Goal: Task Accomplishment & Management: Use online tool/utility

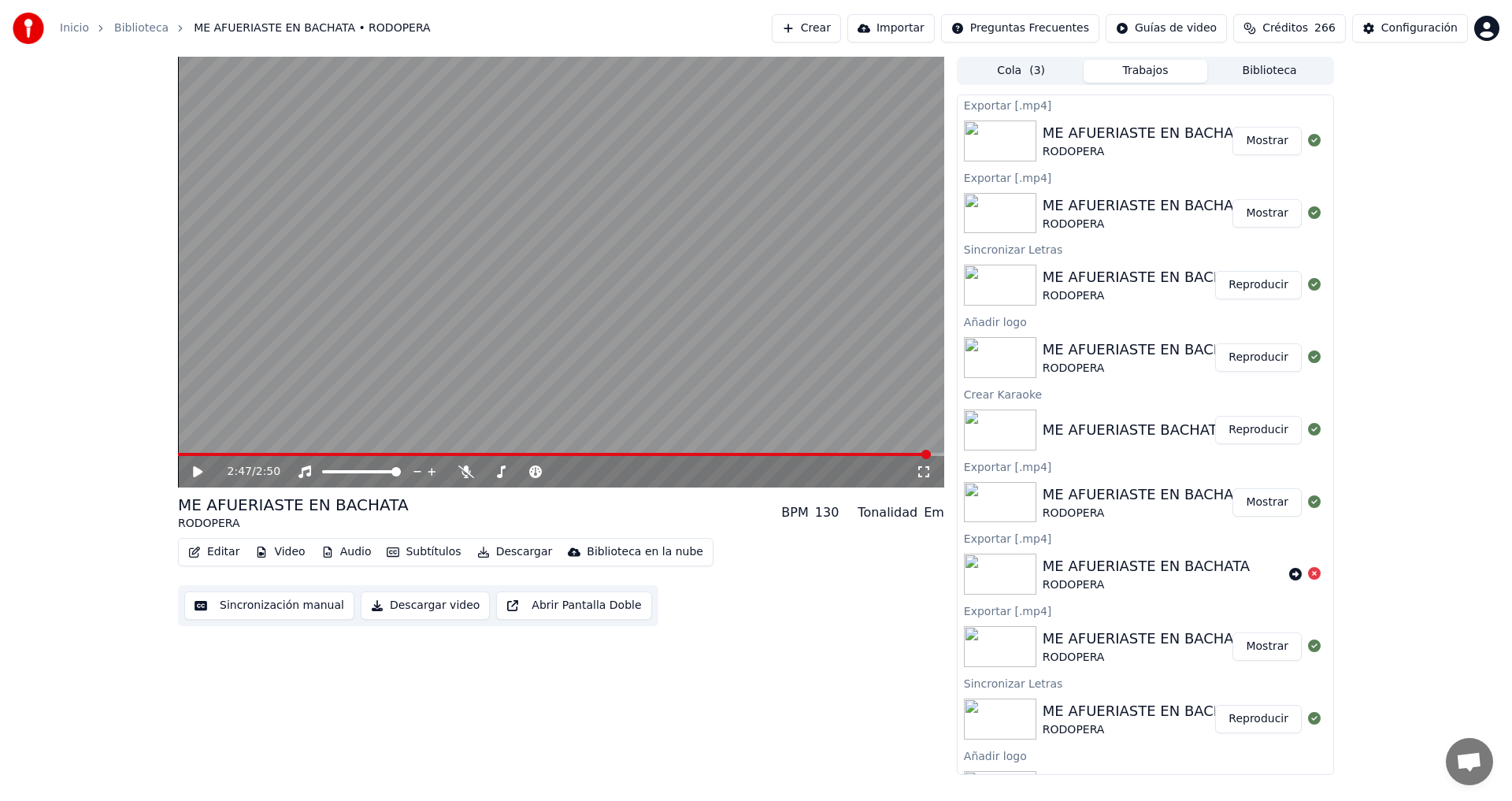
click at [841, 30] on button "Crear" at bounding box center [807, 29] width 69 height 29
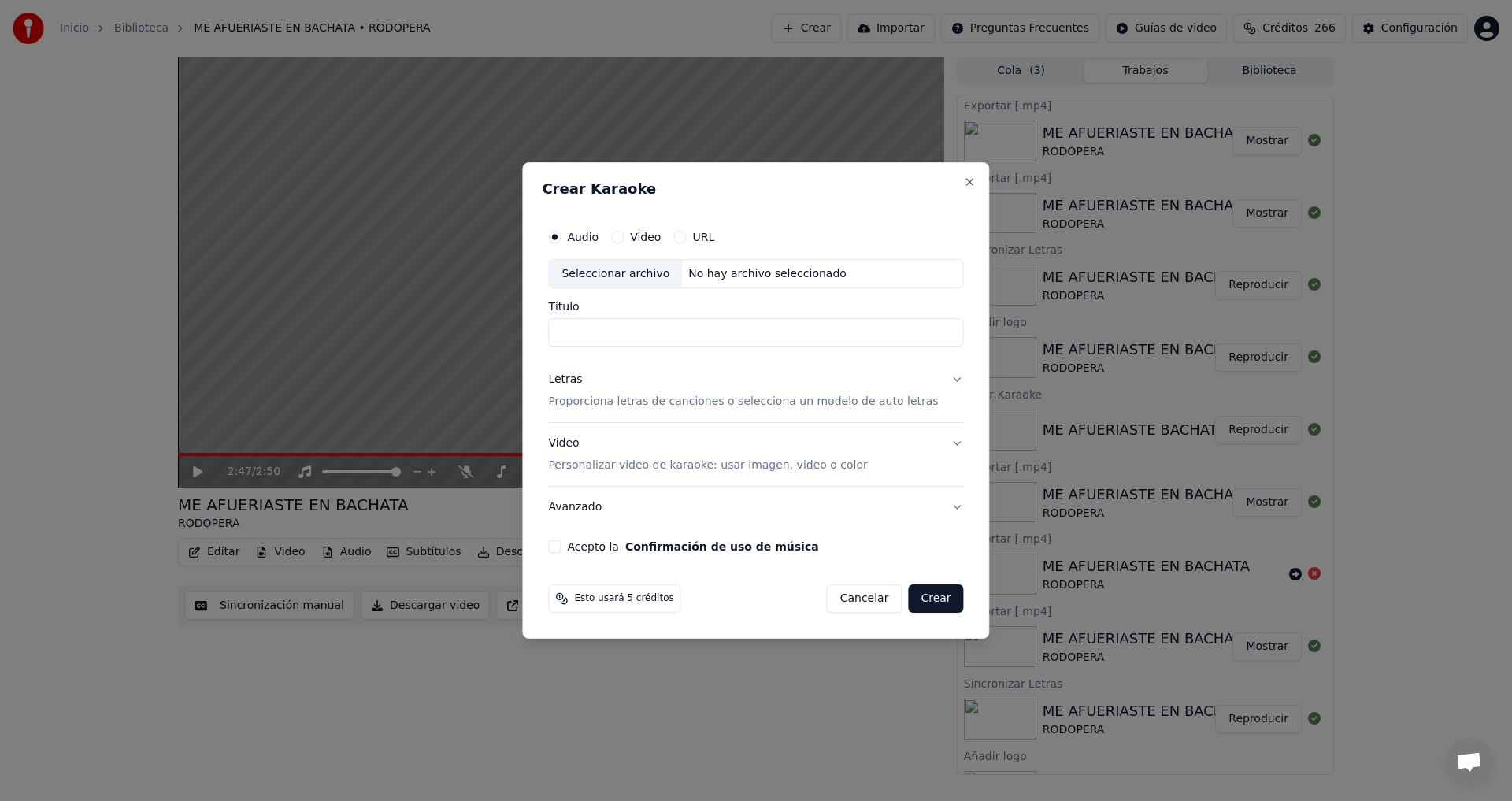
click at [616, 277] on div "Seleccionar archivo" at bounding box center [614, 274] width 133 height 29
type input "**********"
click at [617, 401] on p "Proporciona letras de canciones o selecciona un modelo de auto letras" at bounding box center [743, 403] width 390 height 16
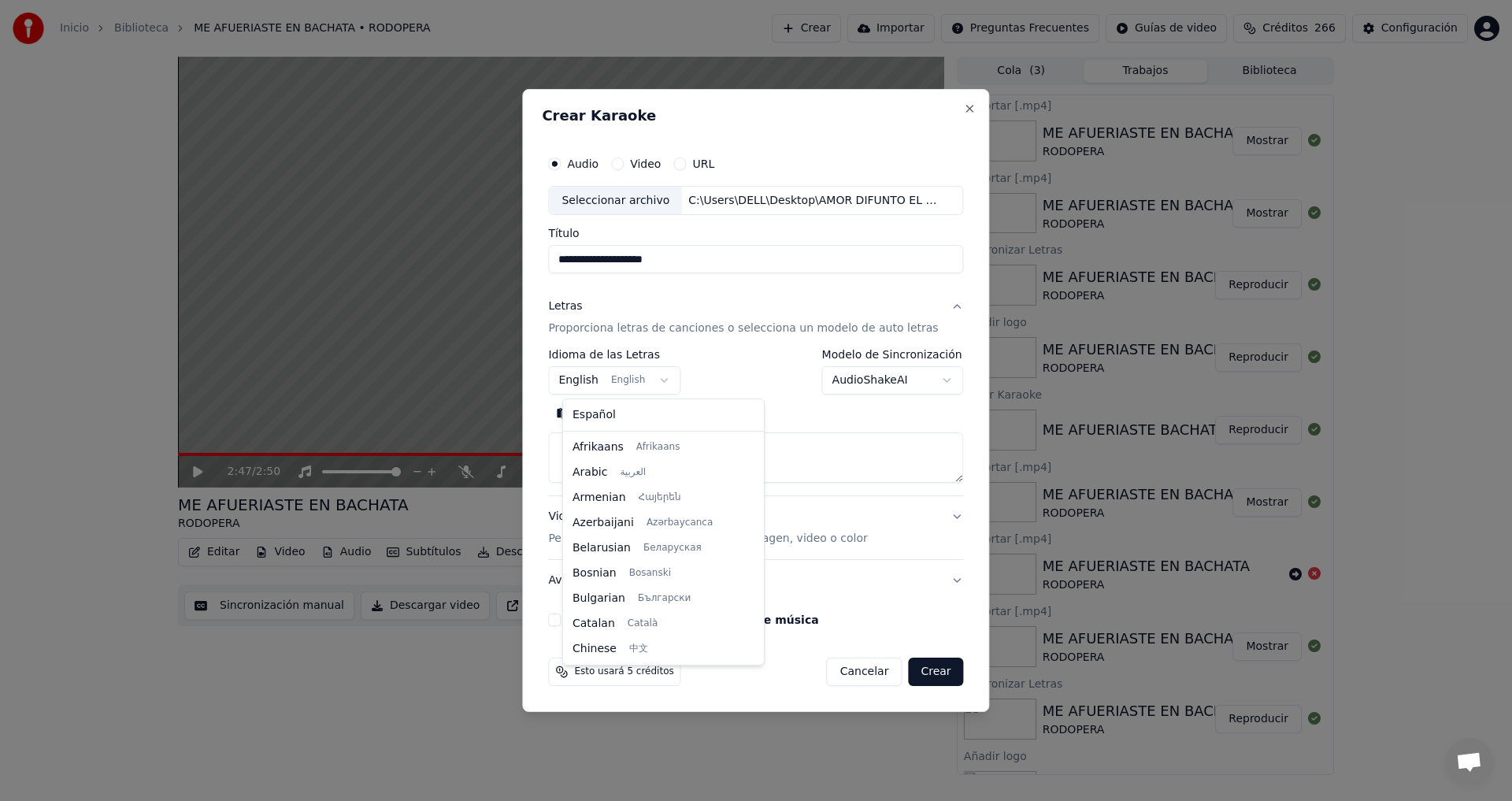
click at [669, 377] on body "Inicio Biblioteca ME AFUERIASTE EN BACHATA • RODOPERA Crear Importar Preguntas …" at bounding box center [756, 400] width 1512 height 801
select select "**"
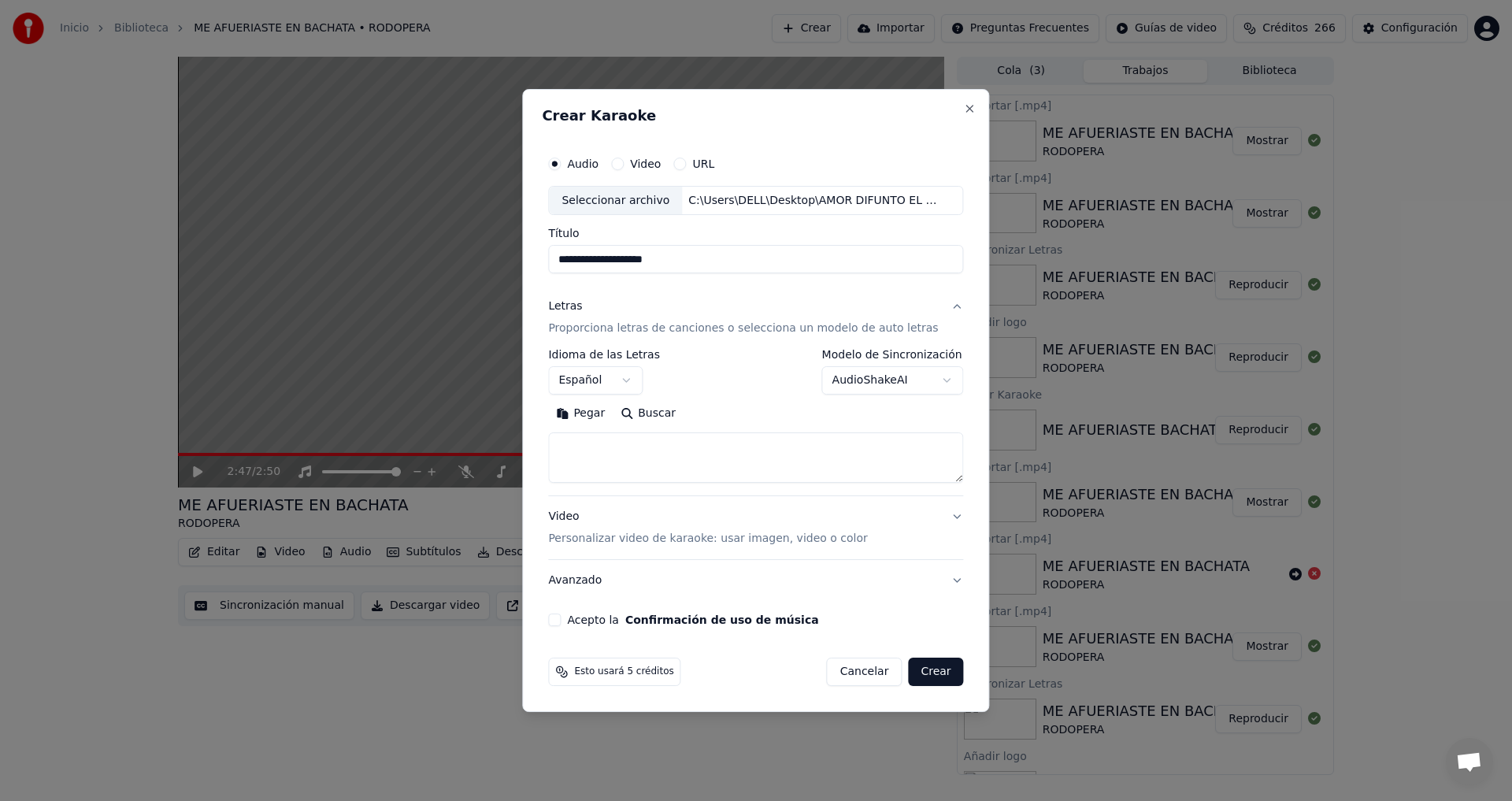
click at [932, 378] on body "Inicio Biblioteca ME AFUERIASTE EN BACHATA • RODOPERA Crear Importar Preguntas …" at bounding box center [756, 400] width 1512 height 801
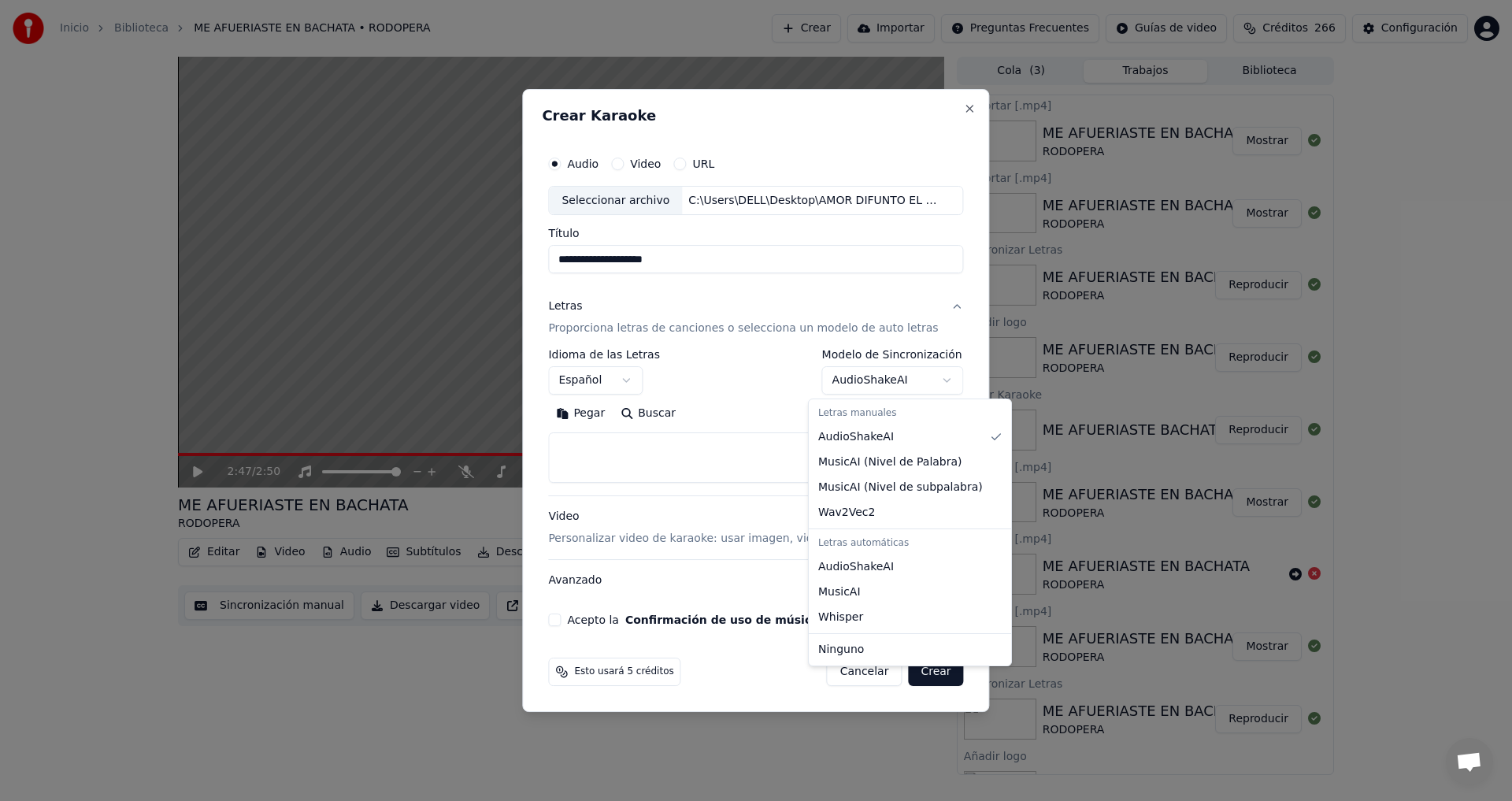
select select "**********"
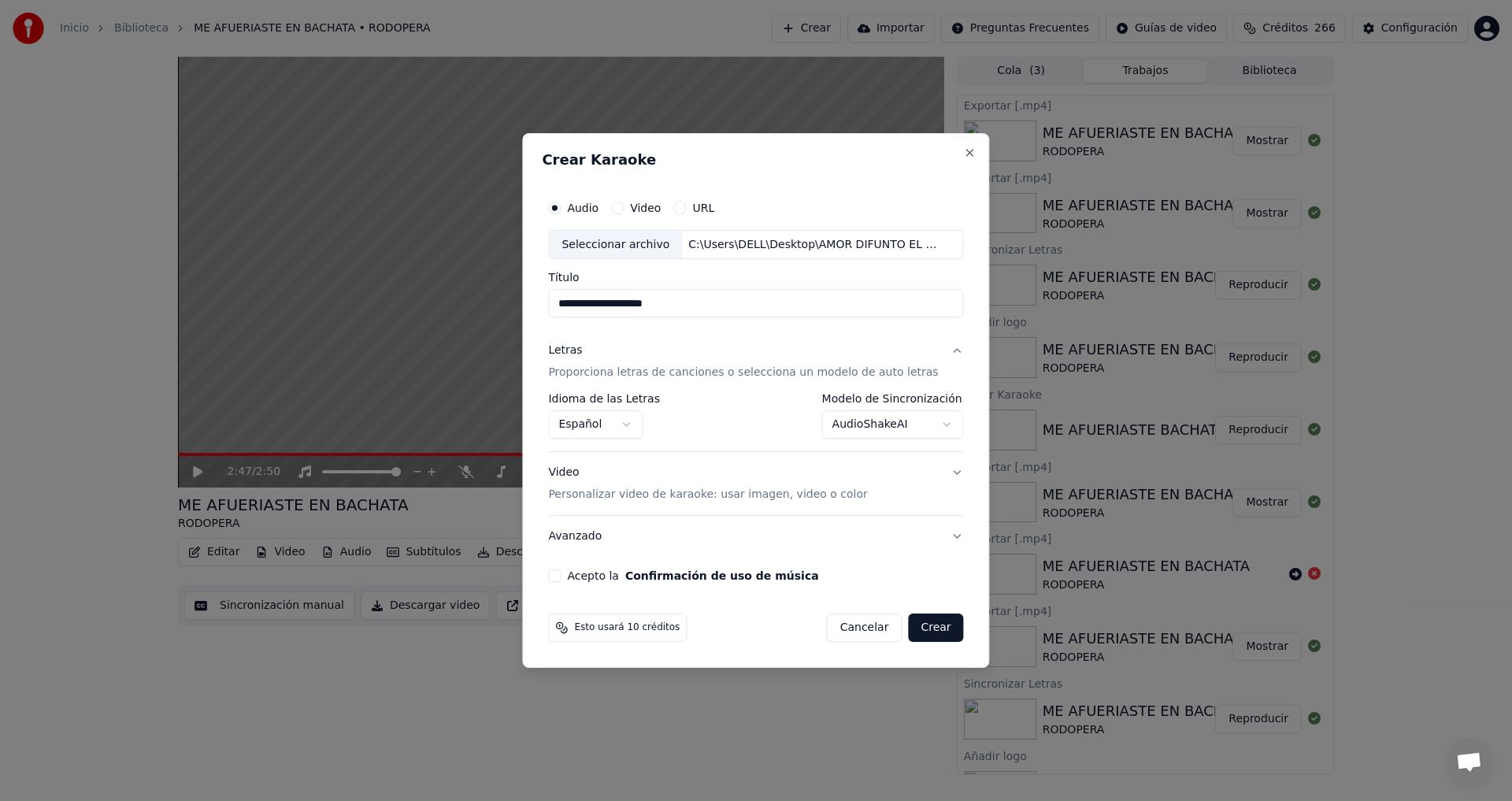
click at [681, 494] on p "Personalizar video de karaoke: usar imagen, video o color" at bounding box center [707, 494] width 319 height 16
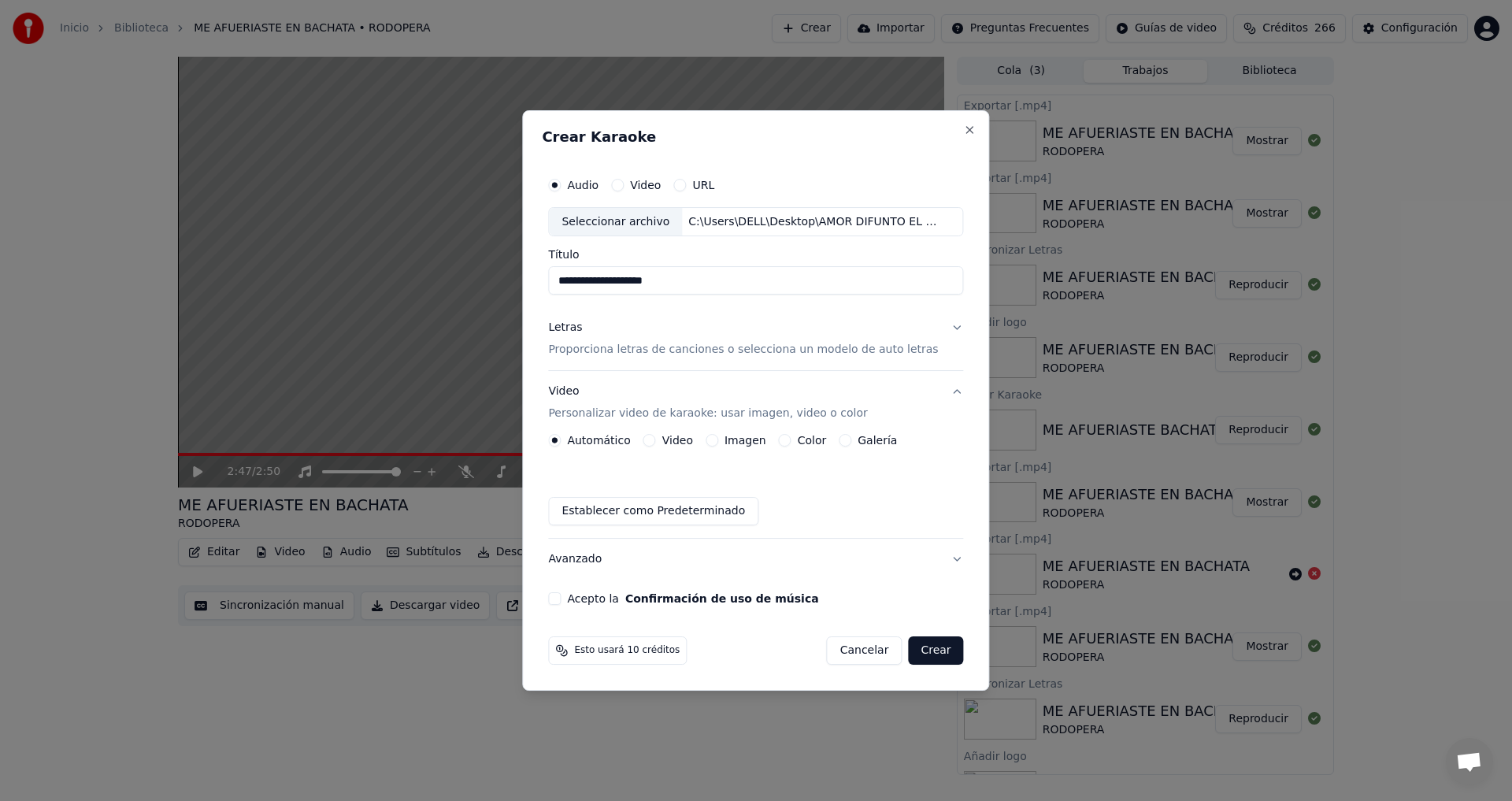
click at [718, 442] on button "Imagen" at bounding box center [711, 440] width 12 height 12
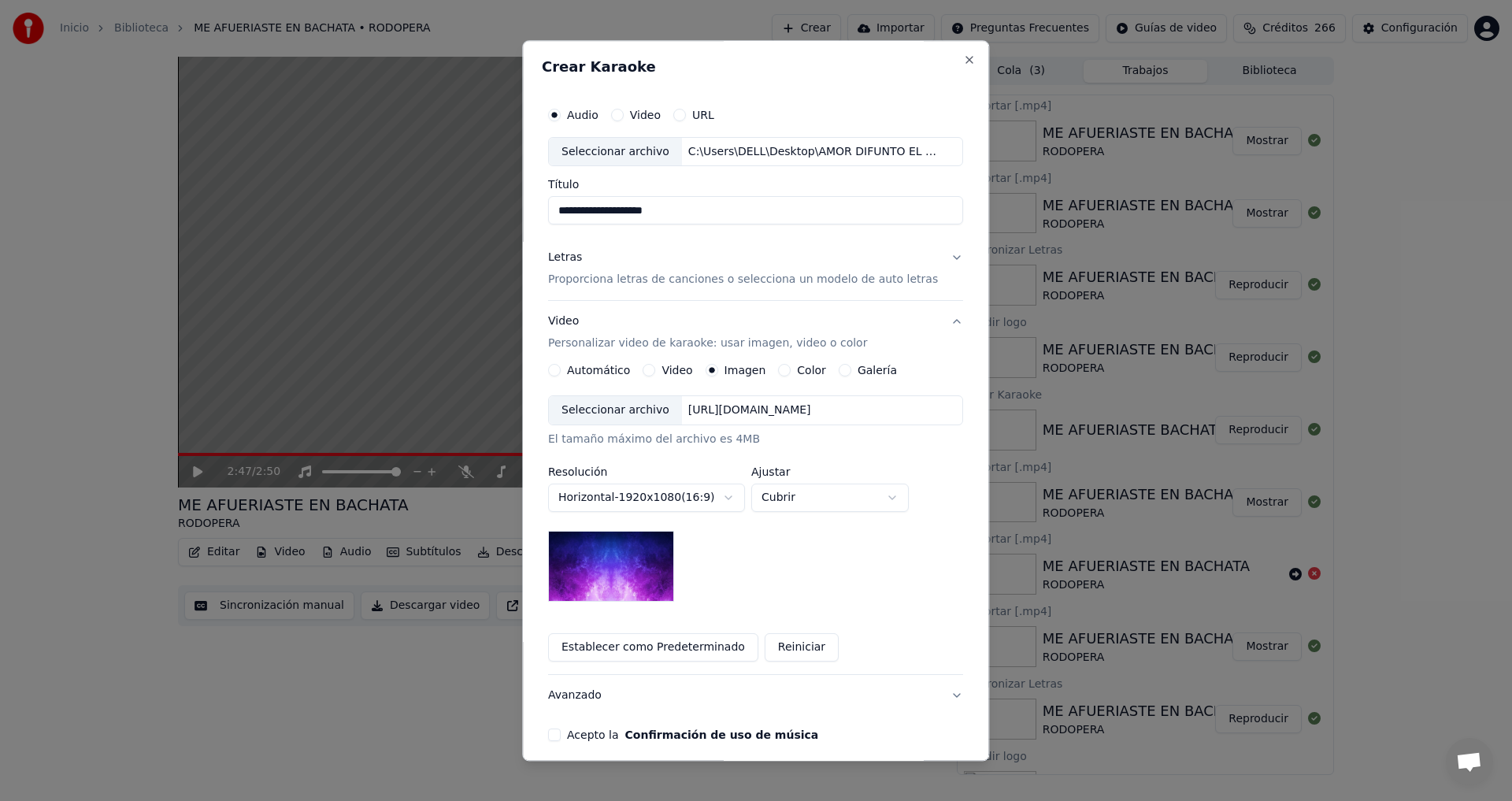
click at [633, 411] on div "Seleccionar archivo" at bounding box center [614, 412] width 133 height 29
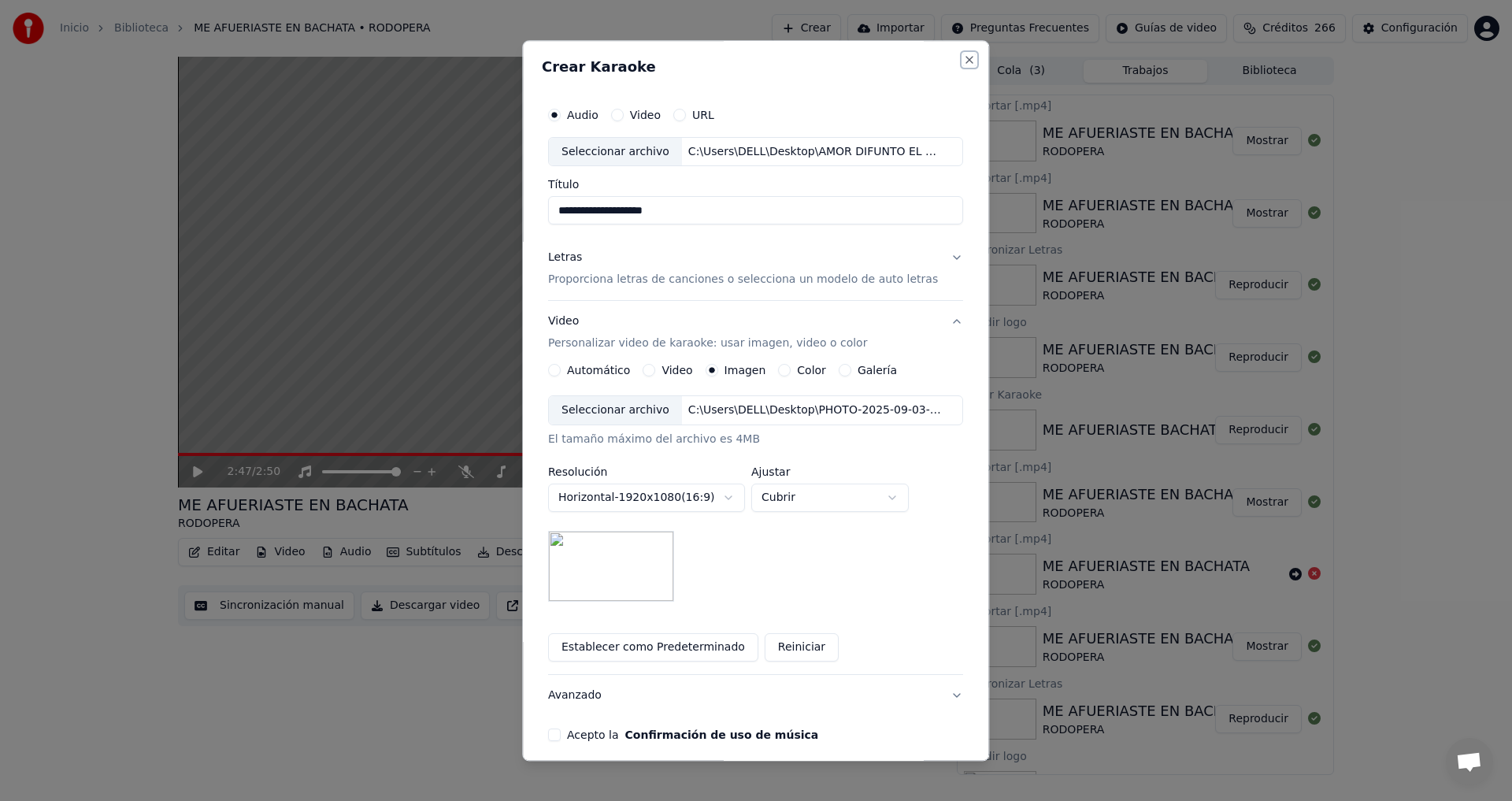
click at [963, 59] on button "Close" at bounding box center [970, 60] width 12 height 12
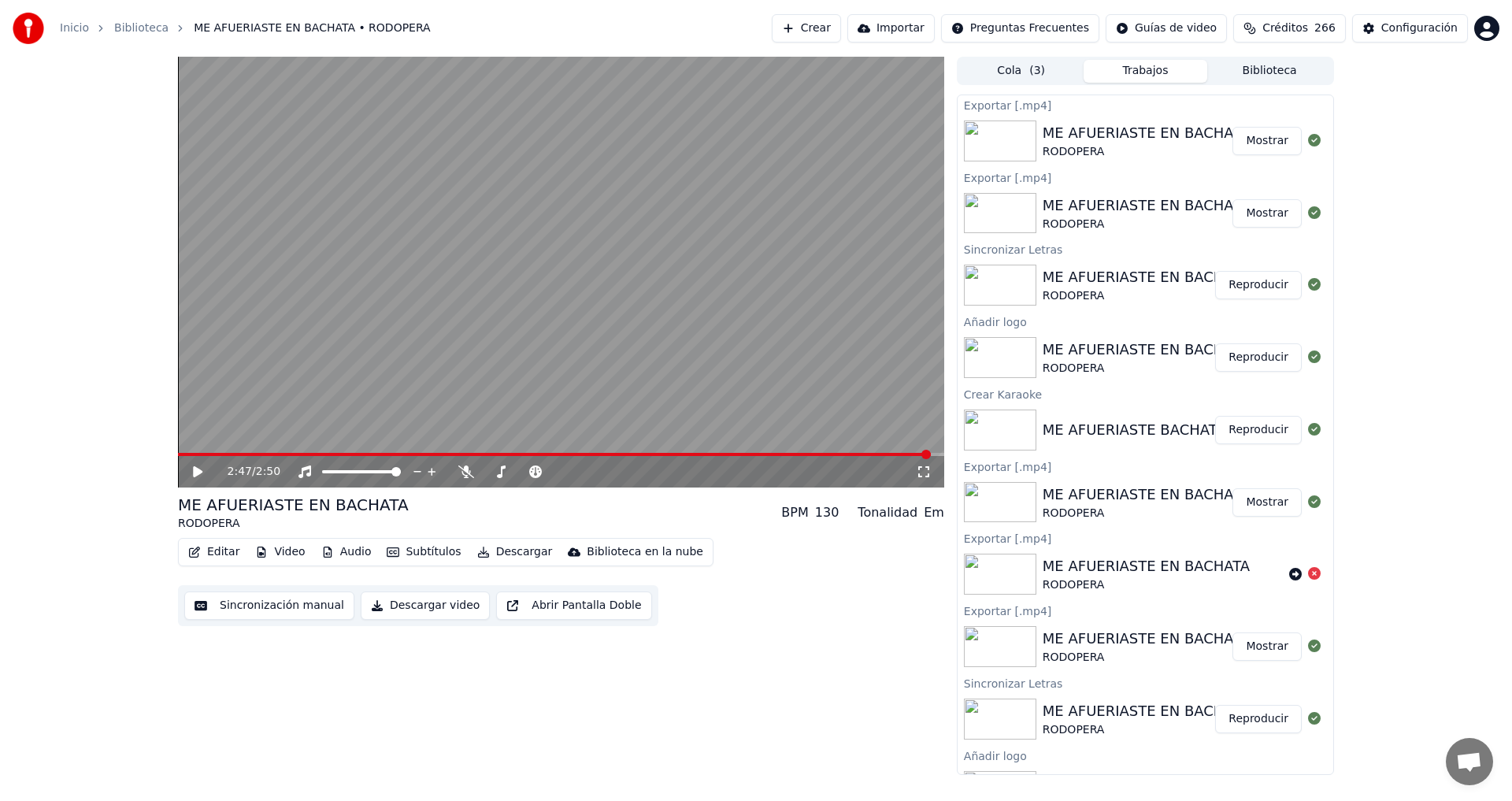
click at [841, 31] on button "Crear" at bounding box center [807, 29] width 69 height 29
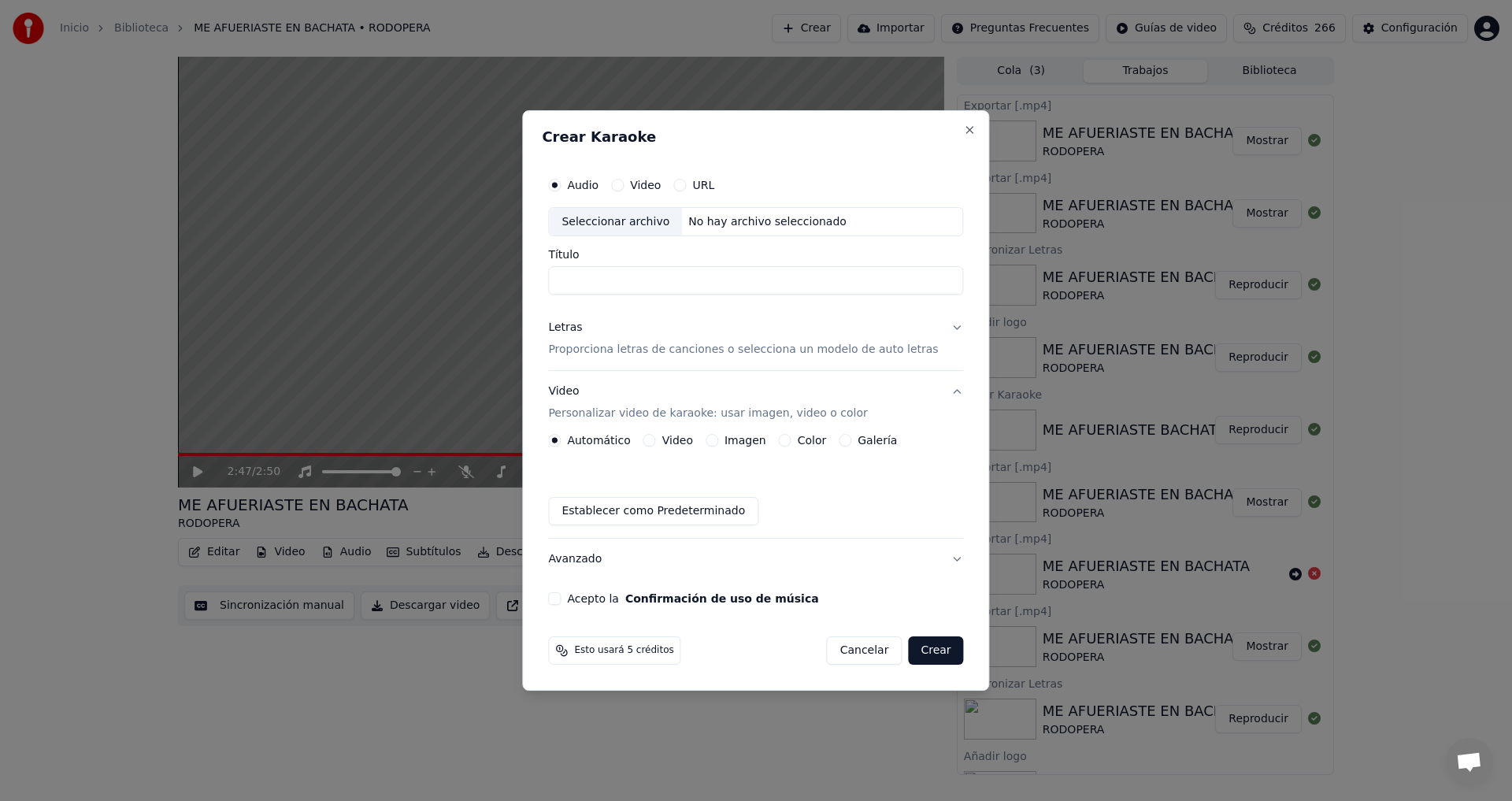
click at [626, 224] on div "Seleccionar archivo" at bounding box center [614, 222] width 133 height 29
type input "**********"
click at [609, 351] on p "Proporciona letras de canciones o selecciona un modelo de auto letras" at bounding box center [743, 351] width 390 height 16
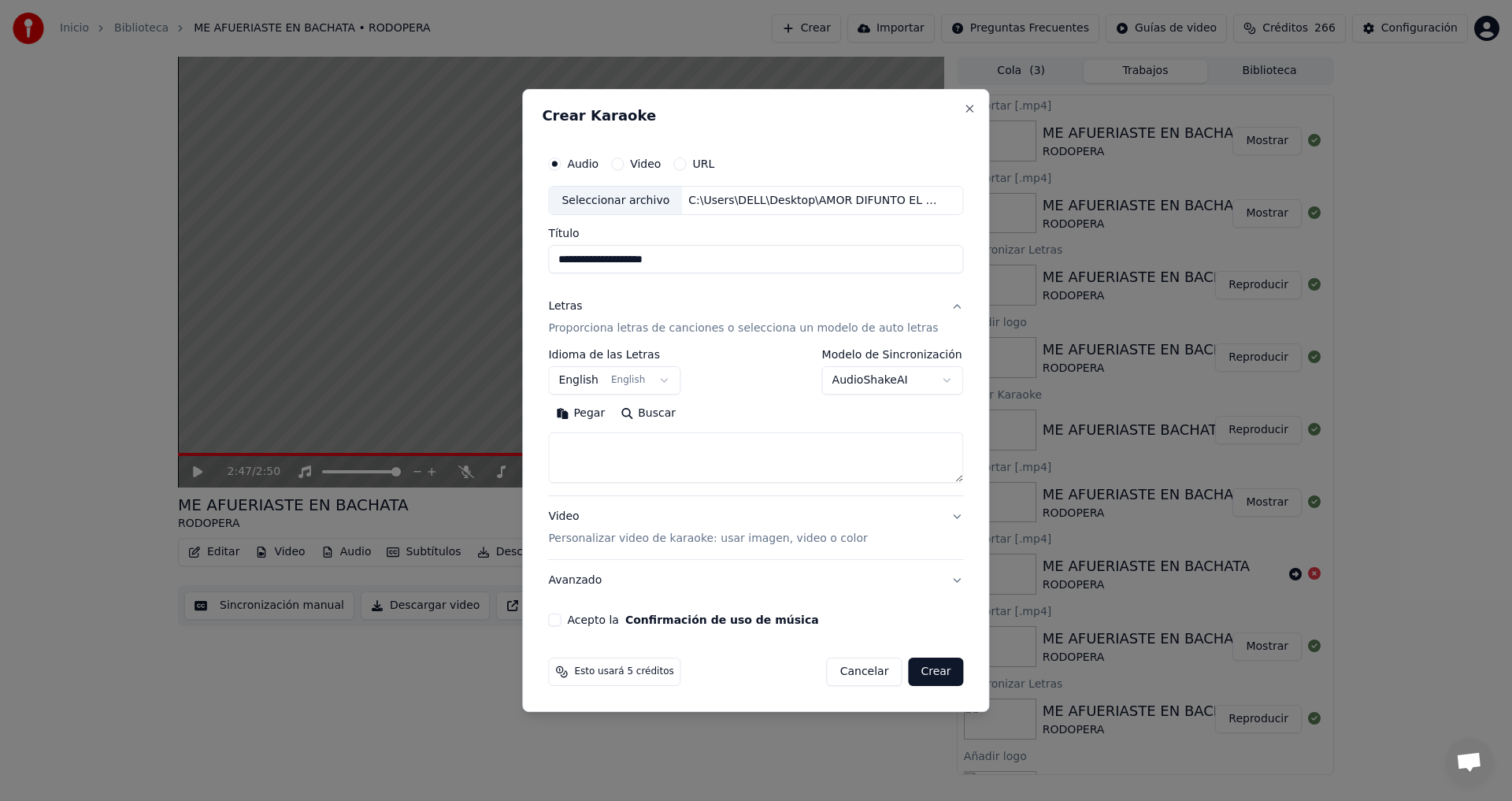
click at [671, 380] on body "Inicio Biblioteca ME AFUERIASTE EN BACHATA • RODOPERA Crear Importar Preguntas …" at bounding box center [756, 400] width 1512 height 801
select select "**"
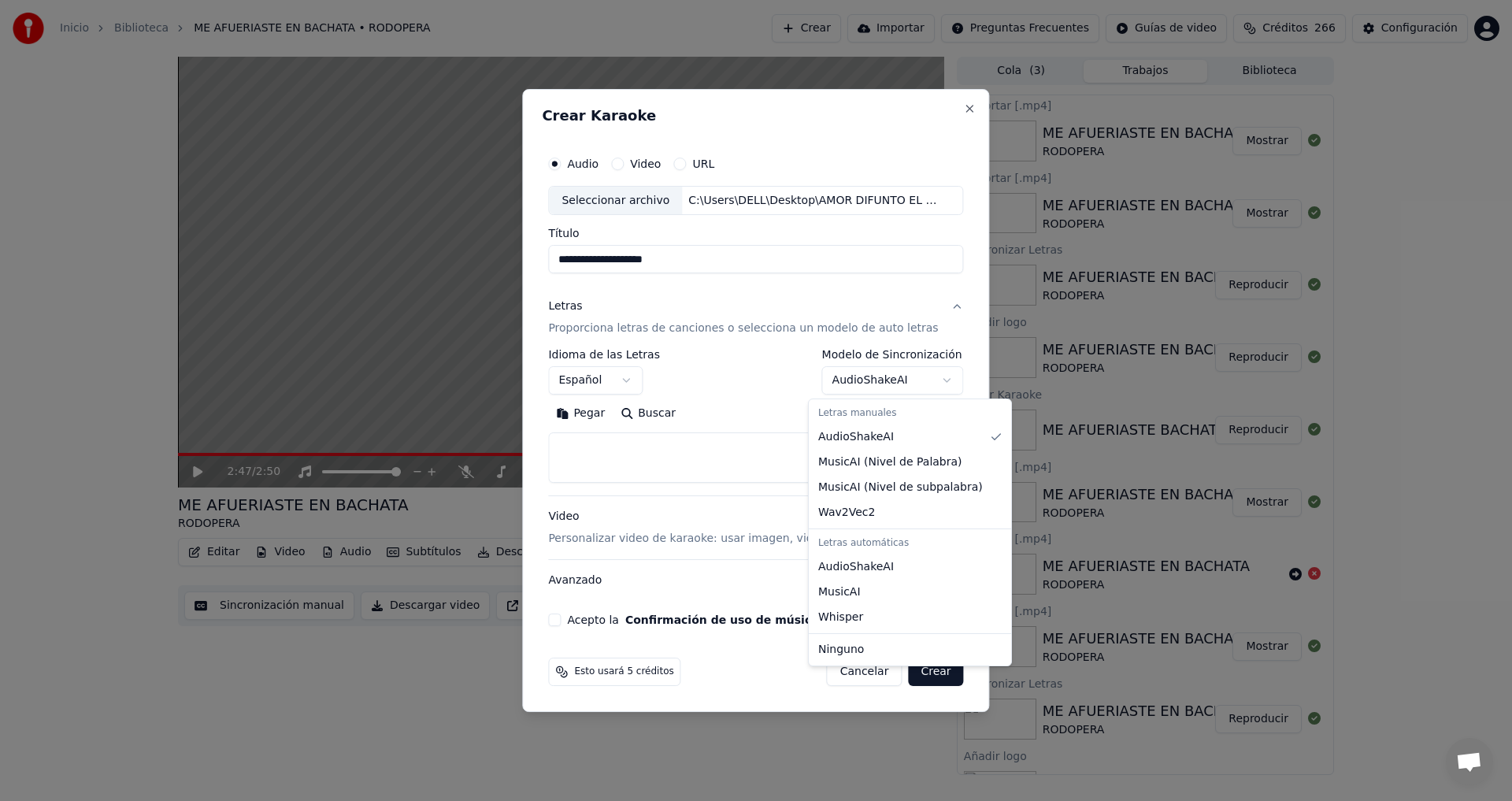
click at [931, 378] on body "Inicio Biblioteca ME AFUERIASTE EN BACHATA • RODOPERA Crear Importar Preguntas …" at bounding box center [756, 400] width 1512 height 801
select select "**********"
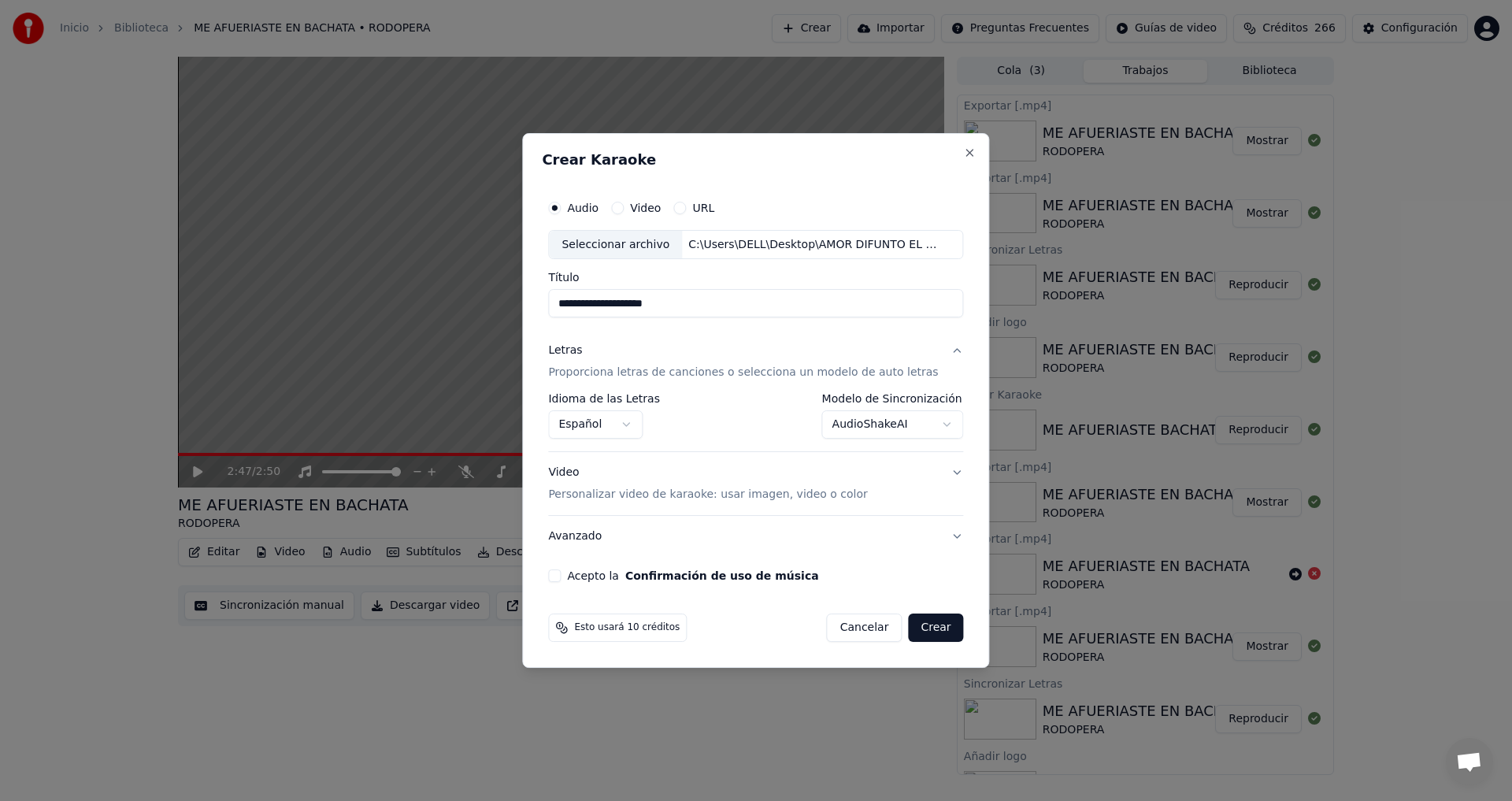
click at [688, 494] on p "Personalizar video de karaoke: usar imagen, video o color" at bounding box center [707, 494] width 319 height 16
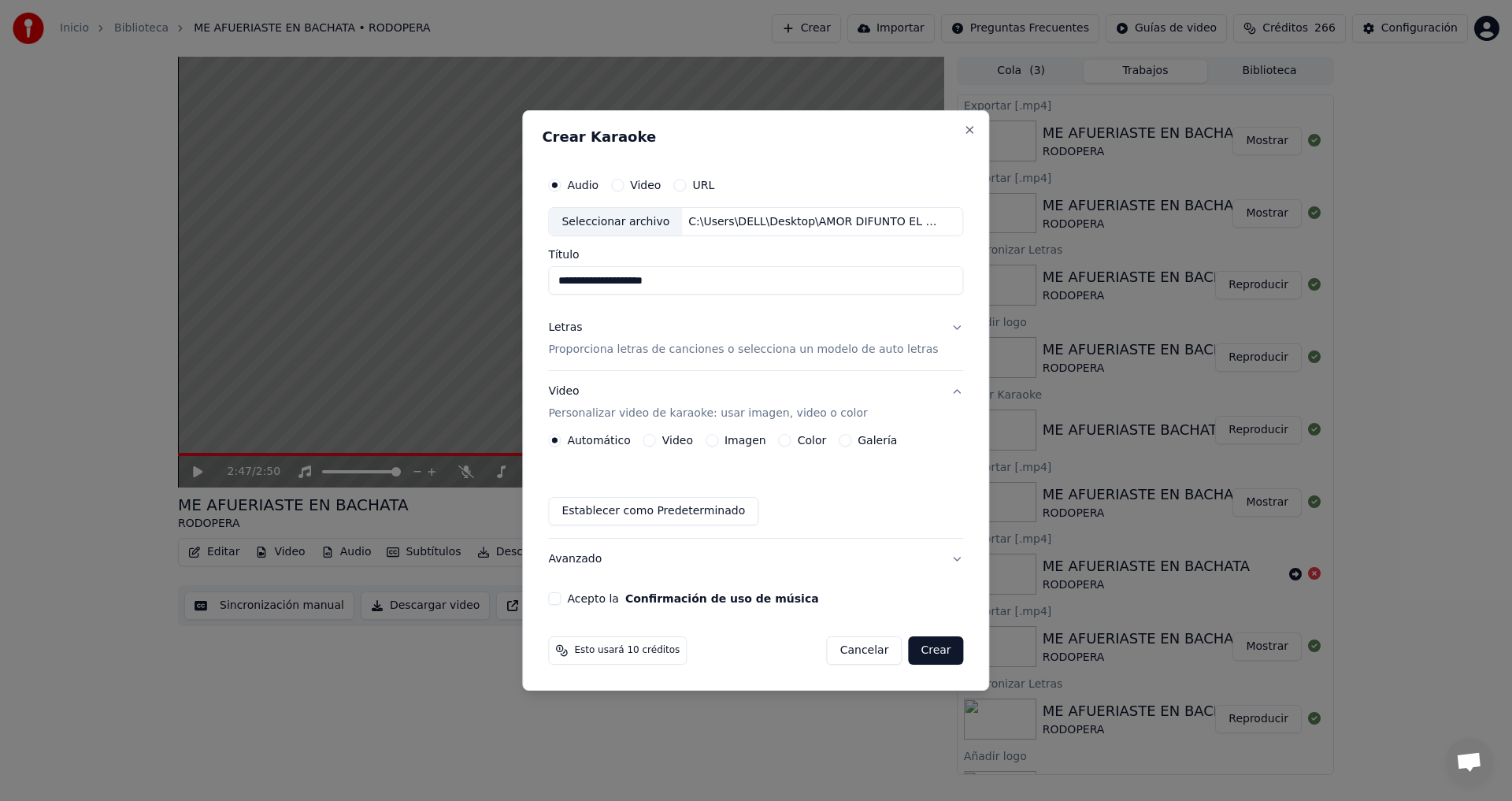
click at [718, 440] on button "Imagen" at bounding box center [711, 440] width 12 height 12
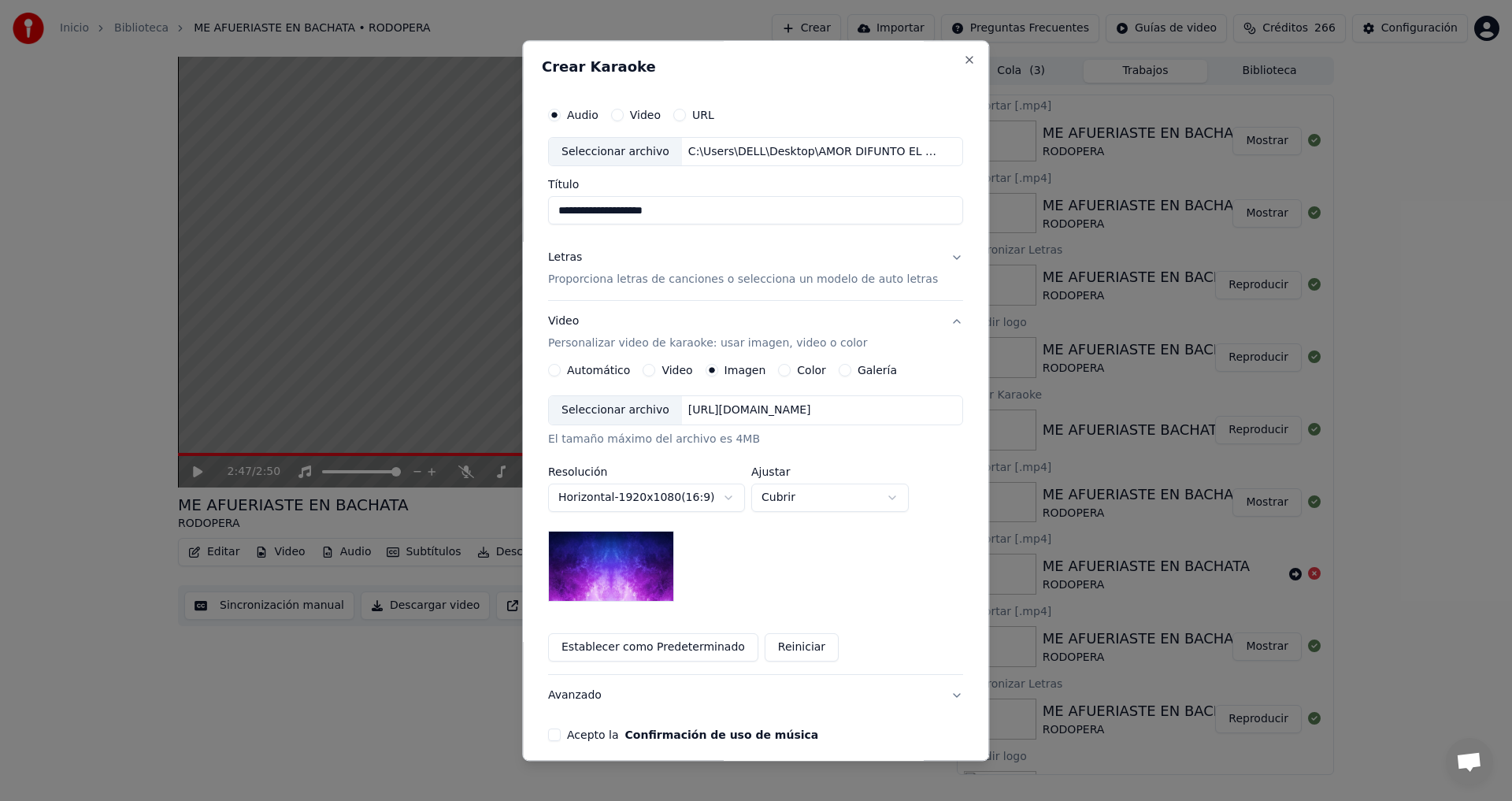
click at [604, 408] on div "Seleccionar archivo" at bounding box center [614, 412] width 133 height 29
click at [560, 736] on button "Acepto la Confirmación de uso de música" at bounding box center [554, 736] width 12 height 12
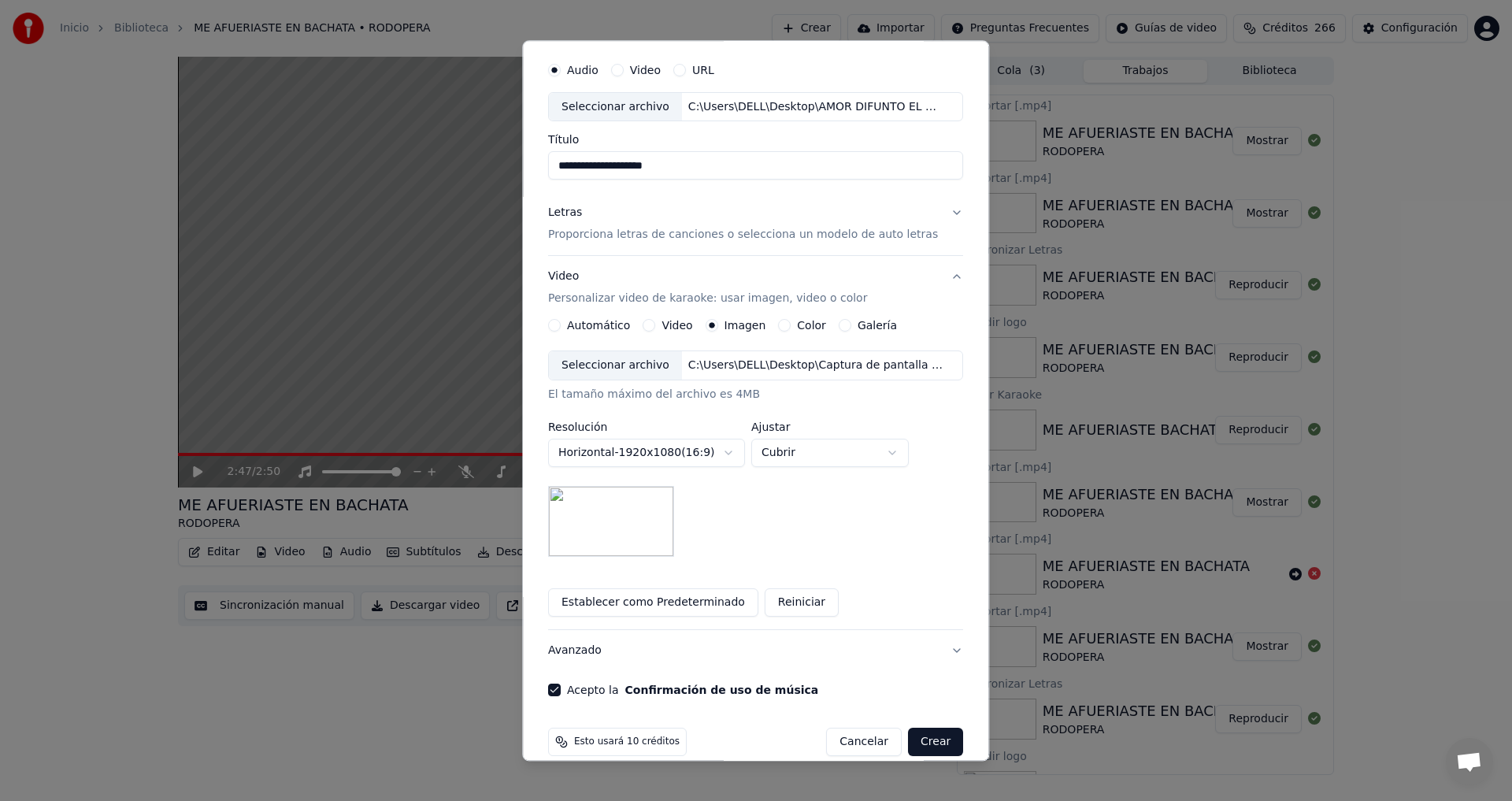
scroll to position [66, 0]
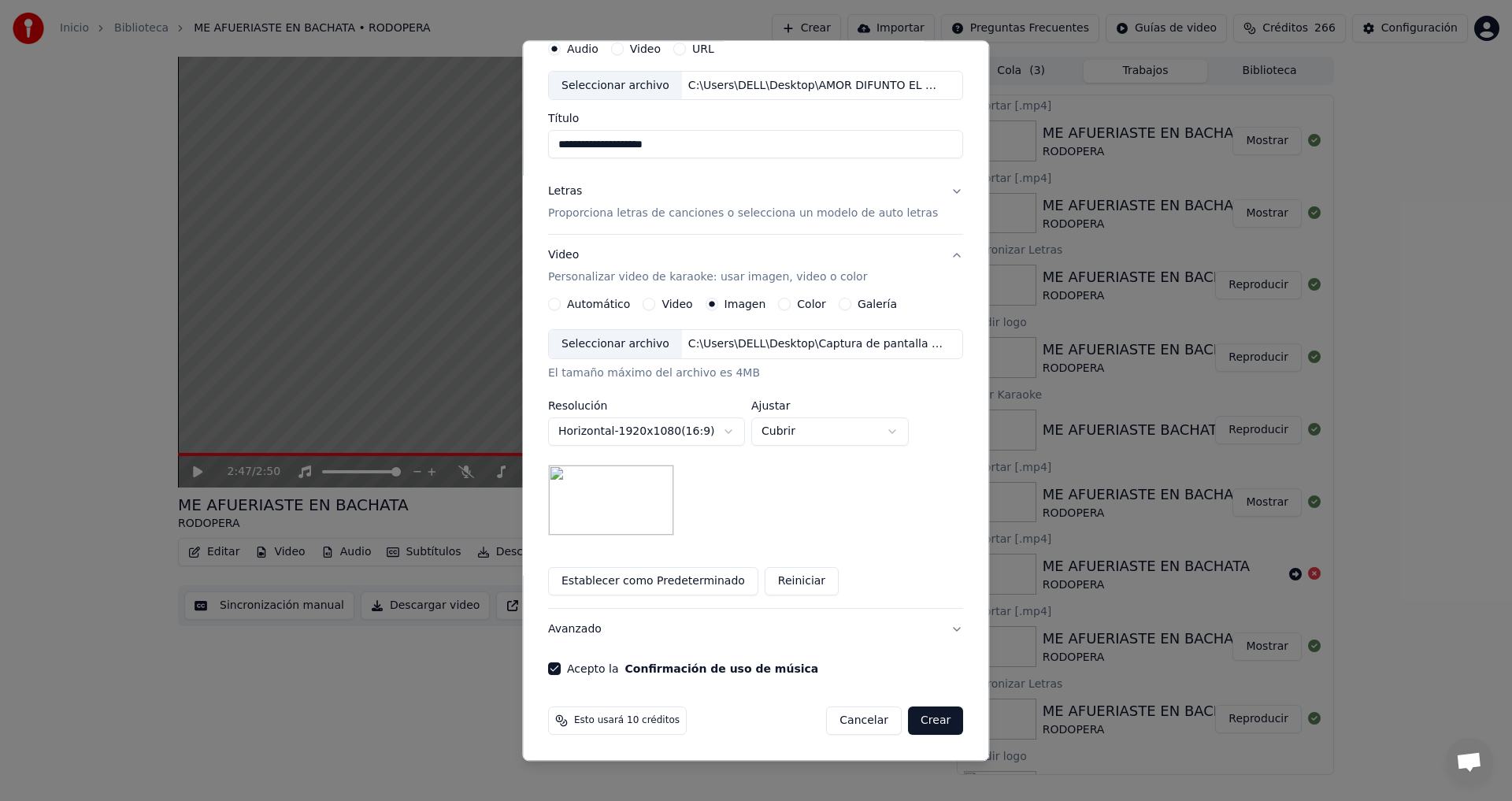
click at [915, 721] on button "Crear" at bounding box center [936, 722] width 55 height 29
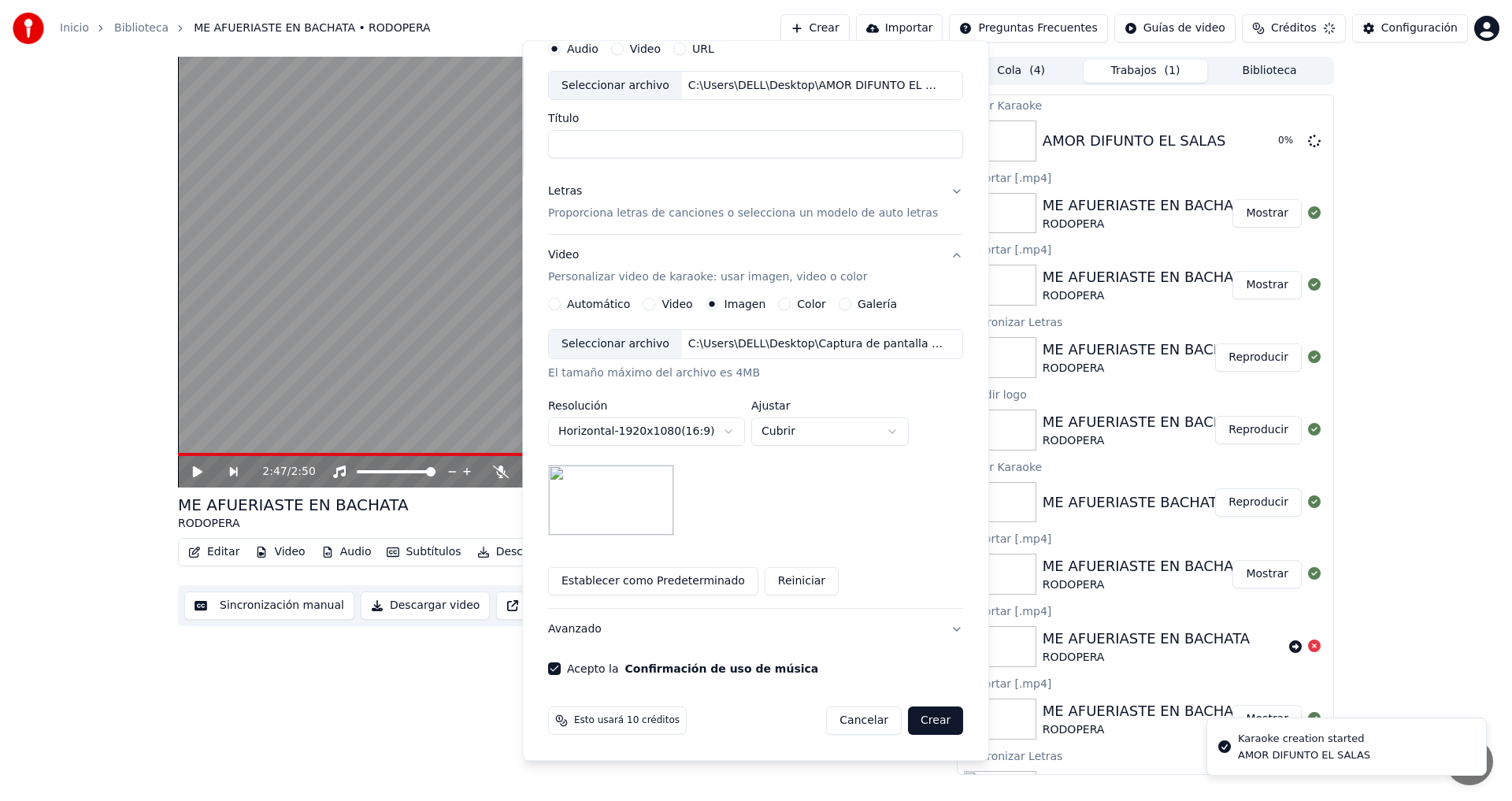
scroll to position [0, 0]
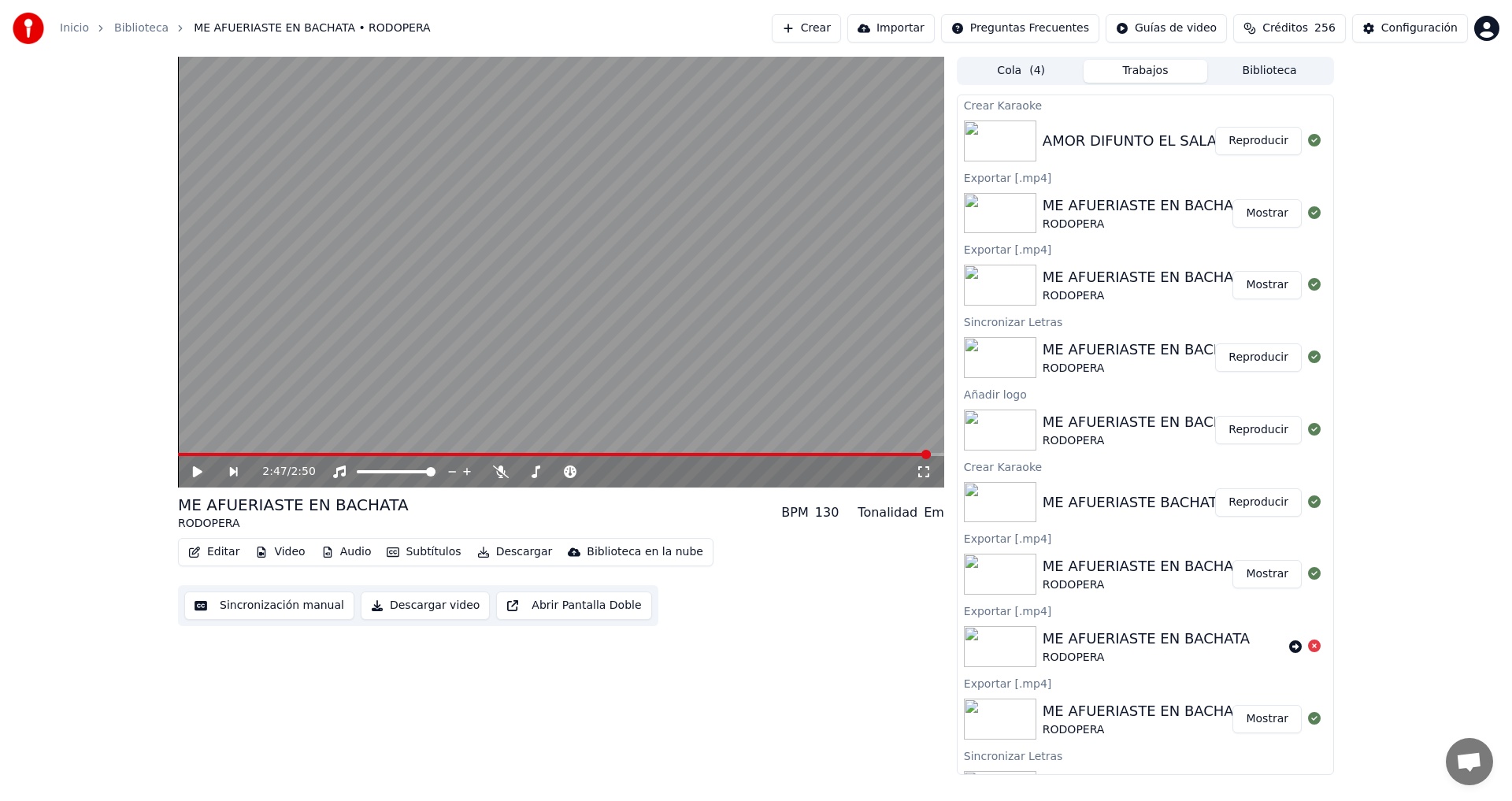
click at [1254, 140] on button "Reproducir" at bounding box center [1257, 141] width 86 height 29
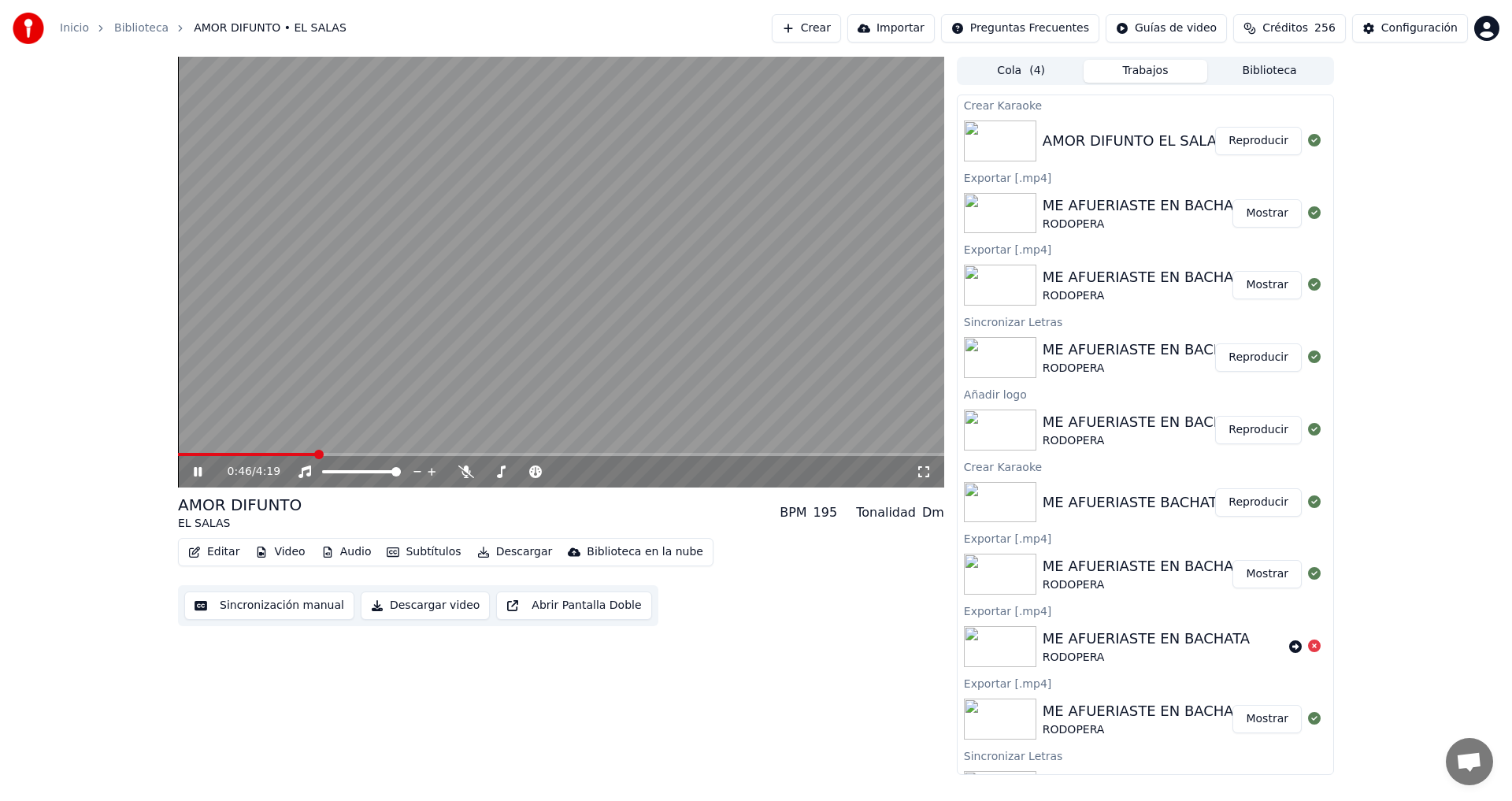
click at [464, 453] on span at bounding box center [561, 454] width 766 height 4
click at [514, 453] on span at bounding box center [561, 454] width 766 height 4
click at [558, 453] on span at bounding box center [561, 454] width 766 height 4
click at [587, 454] on span at bounding box center [561, 454] width 766 height 4
click at [647, 453] on span at bounding box center [561, 454] width 766 height 4
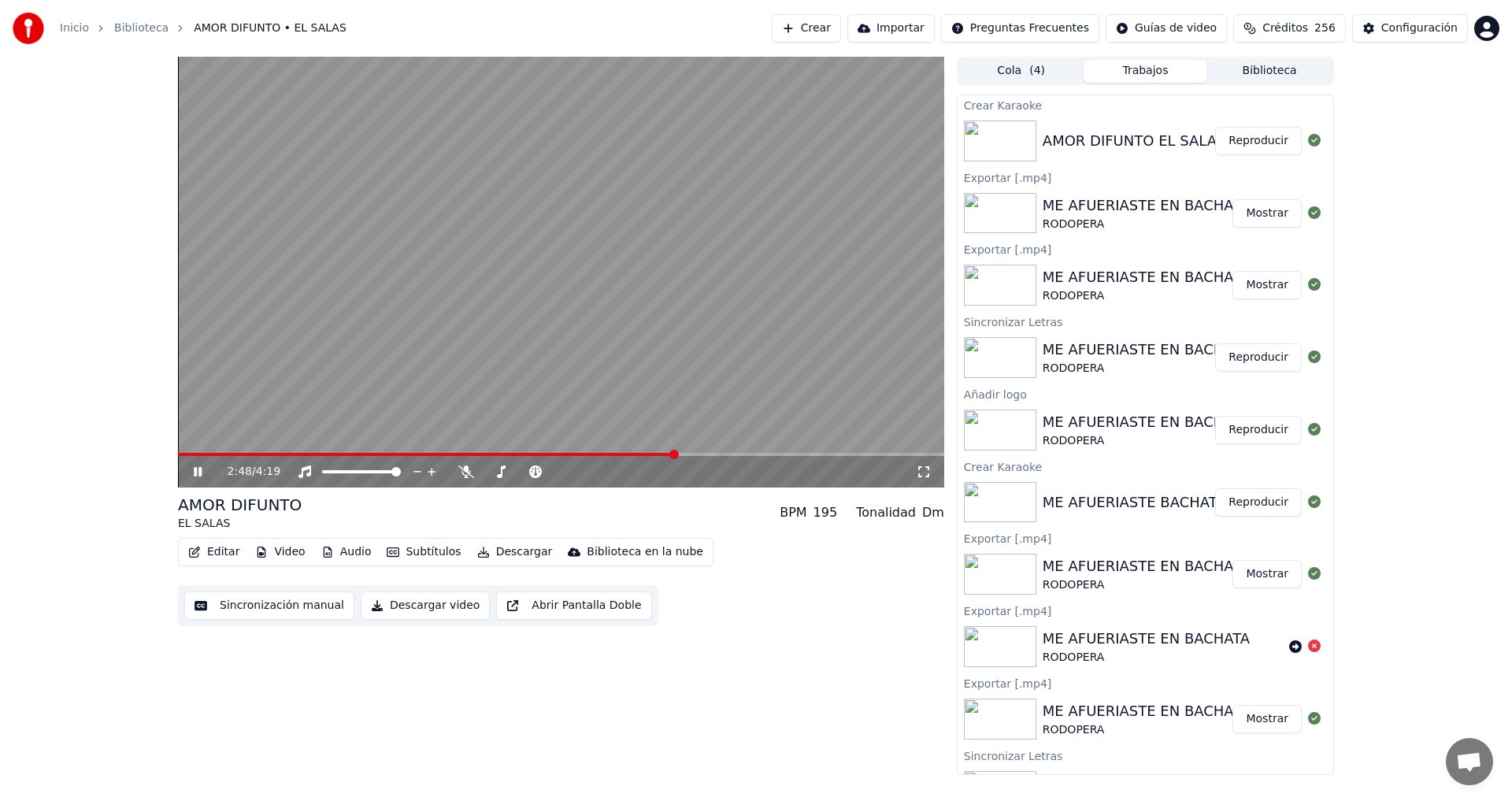
click at [703, 455] on span at bounding box center [561, 454] width 766 height 4
click at [747, 454] on span at bounding box center [561, 454] width 766 height 4
click at [782, 454] on span at bounding box center [561, 454] width 766 height 4
click at [194, 470] on icon at bounding box center [198, 471] width 8 height 10
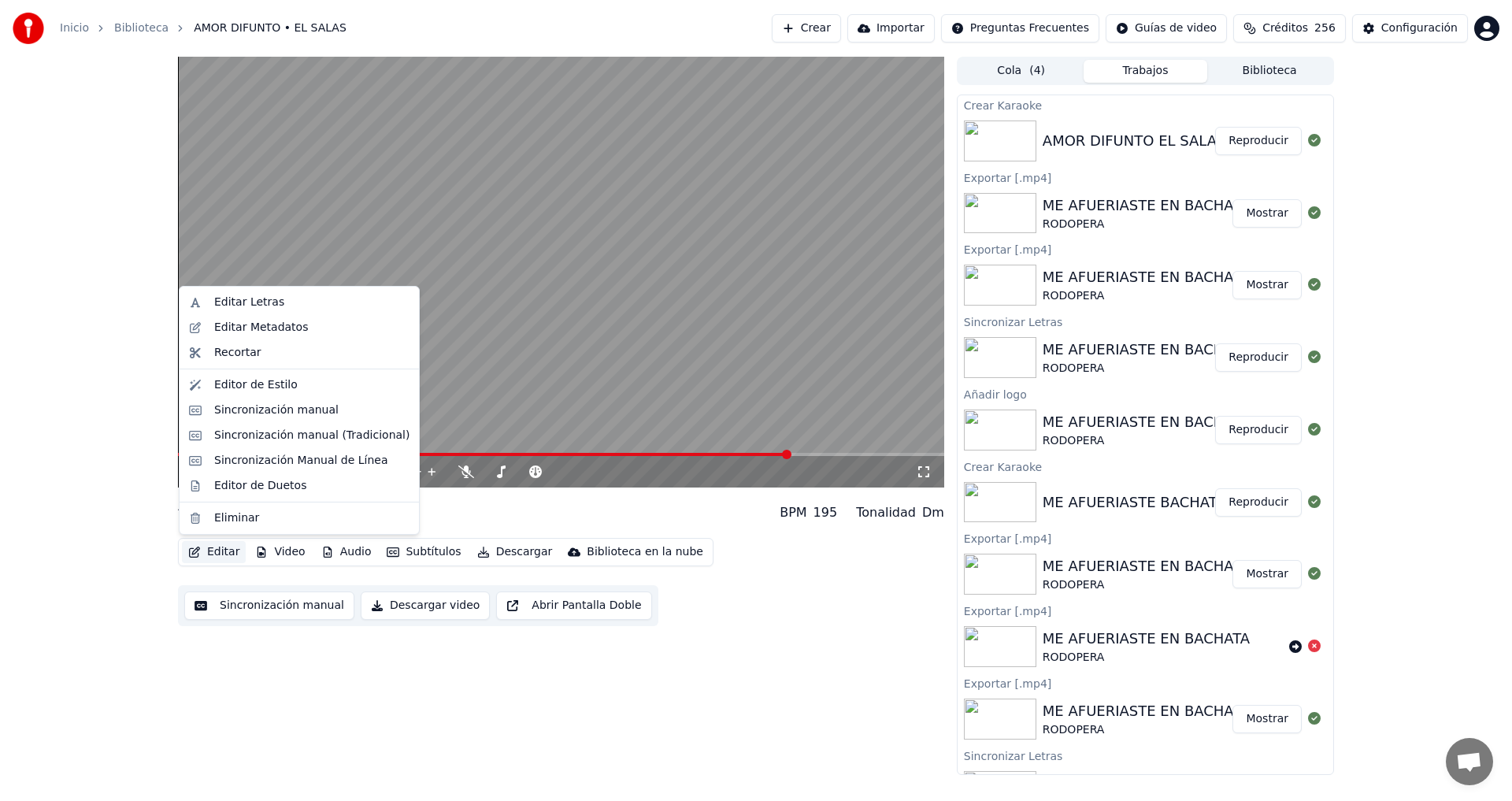
click at [221, 548] on button "Editar" at bounding box center [214, 552] width 64 height 22
click at [231, 326] on div "Editar Metadatos" at bounding box center [261, 328] width 93 height 16
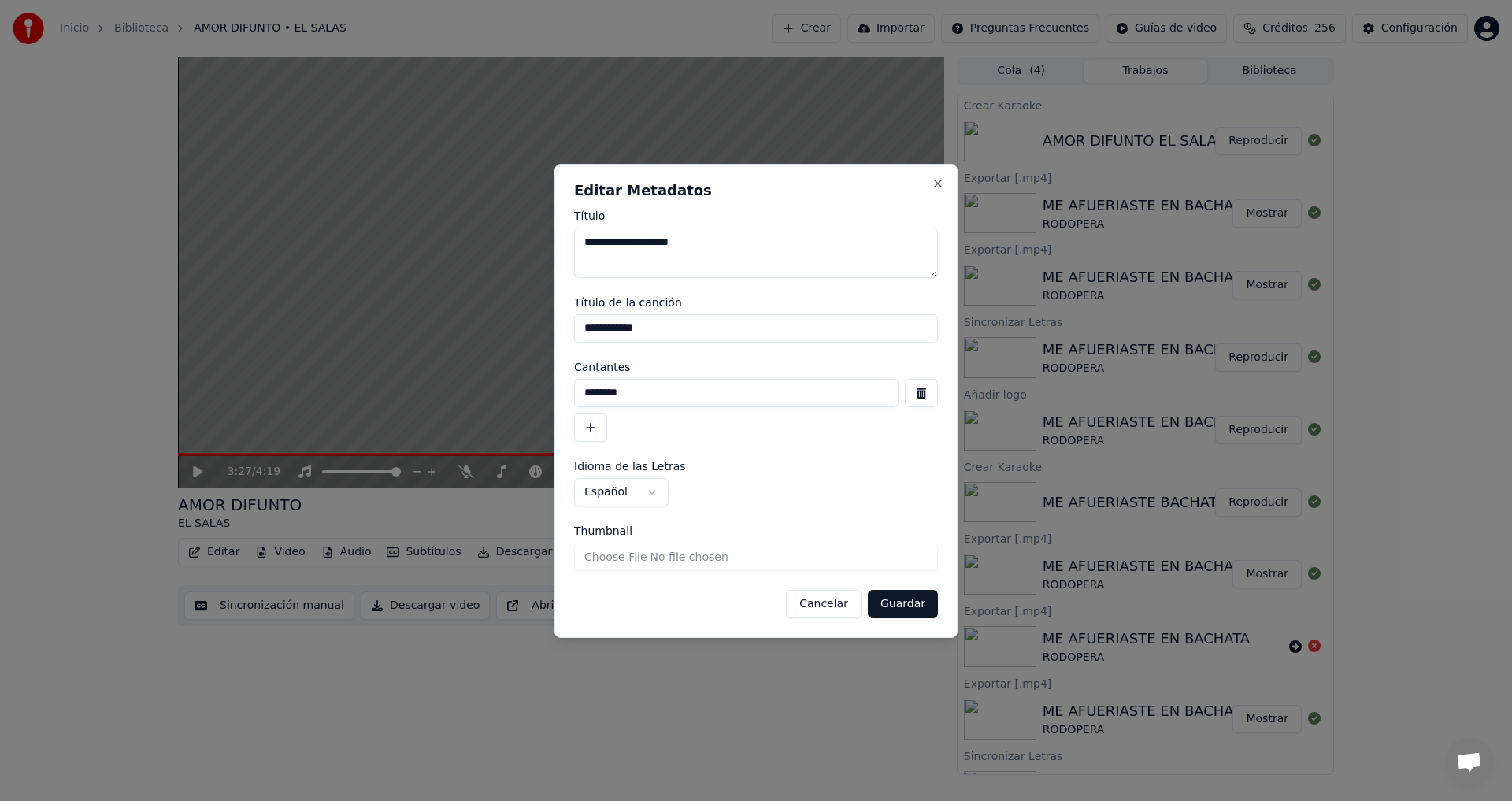
click at [643, 399] on input "********" at bounding box center [736, 393] width 324 height 29
type input "*"
type input "********"
click at [672, 330] on input "**********" at bounding box center [756, 329] width 364 height 29
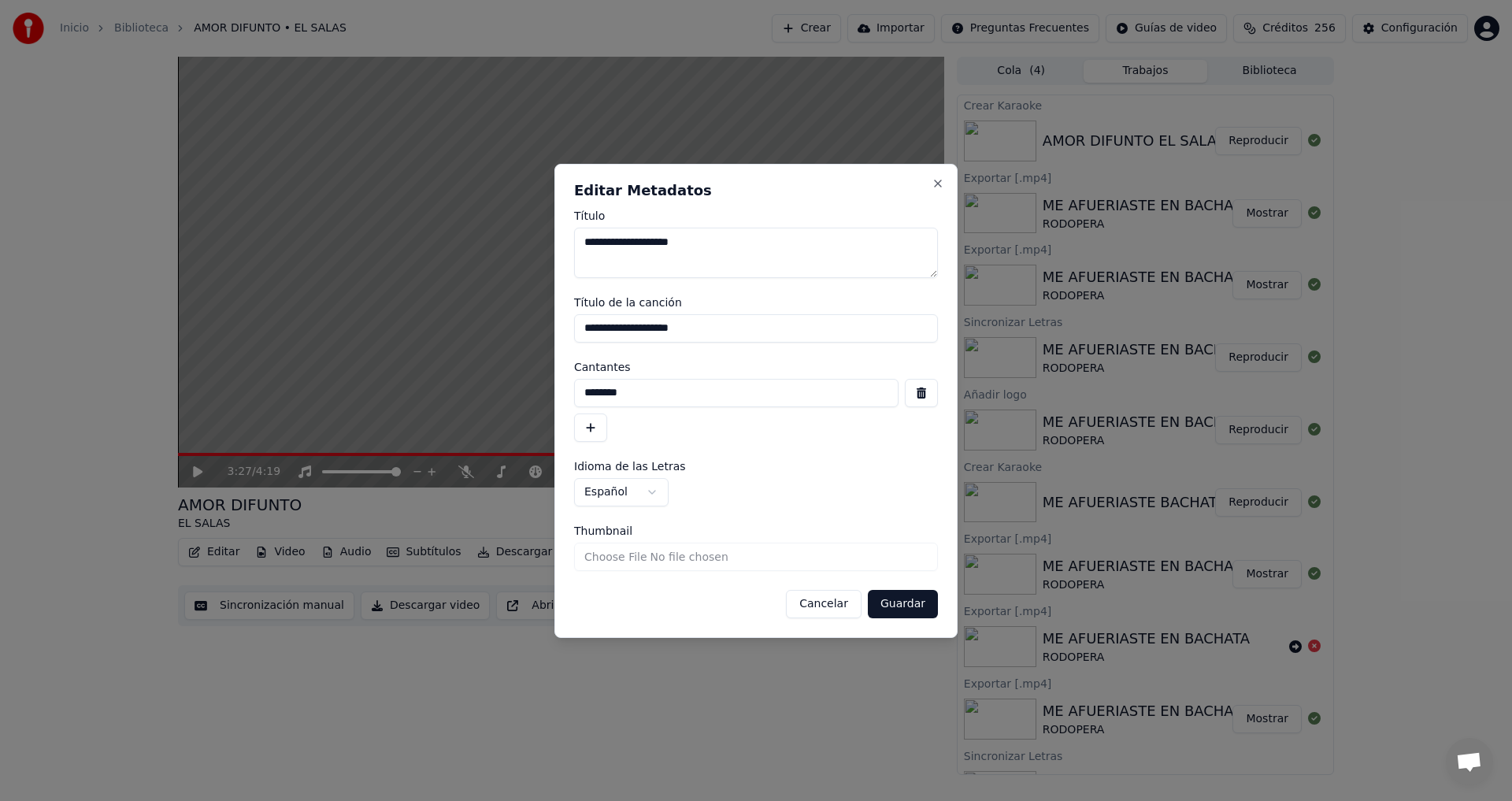
type input "**********"
click at [905, 605] on button "Guardar" at bounding box center [902, 604] width 70 height 29
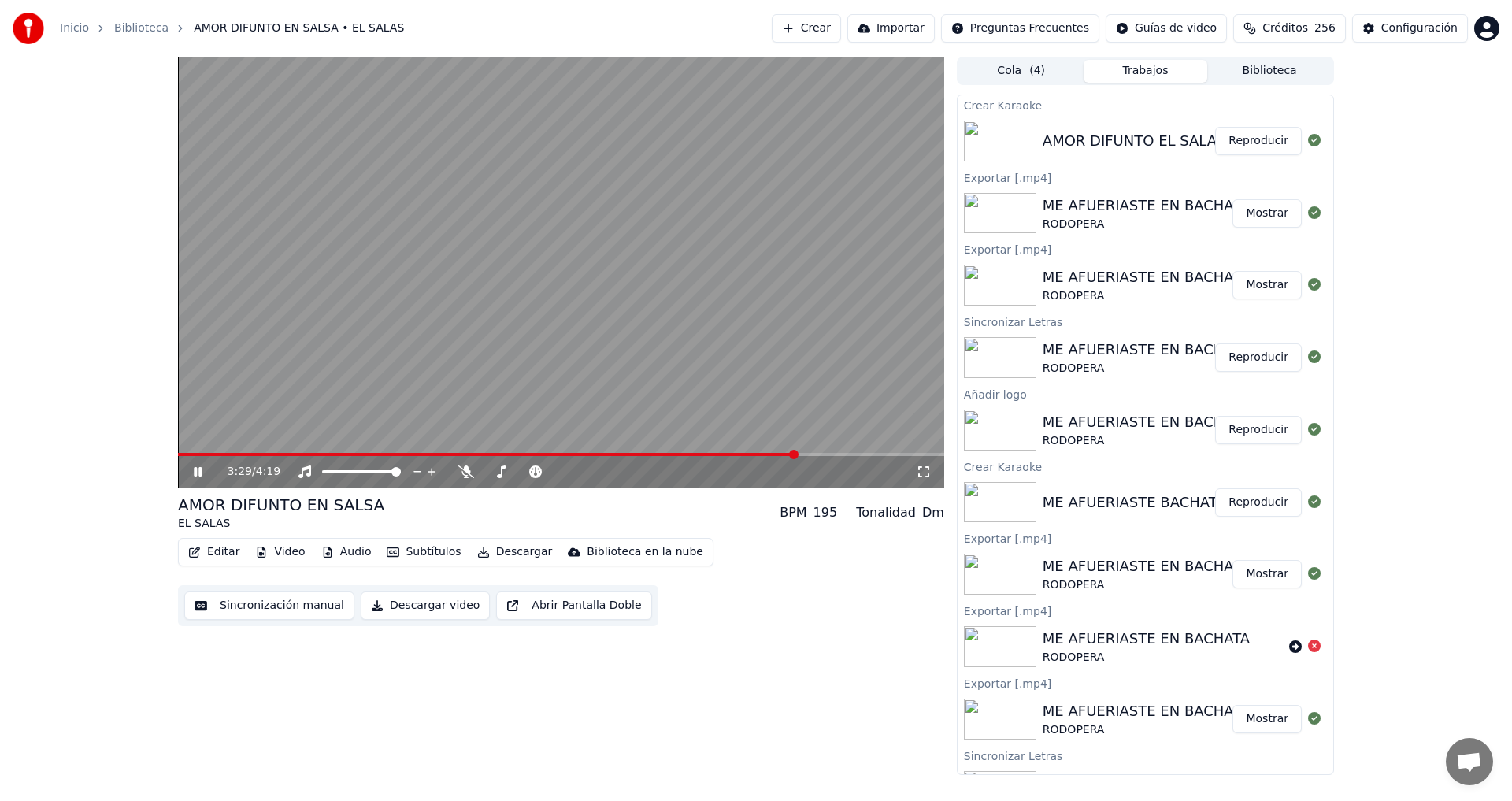
click at [182, 453] on video at bounding box center [561, 273] width 766 height 431
click at [181, 453] on span at bounding box center [487, 454] width 619 height 4
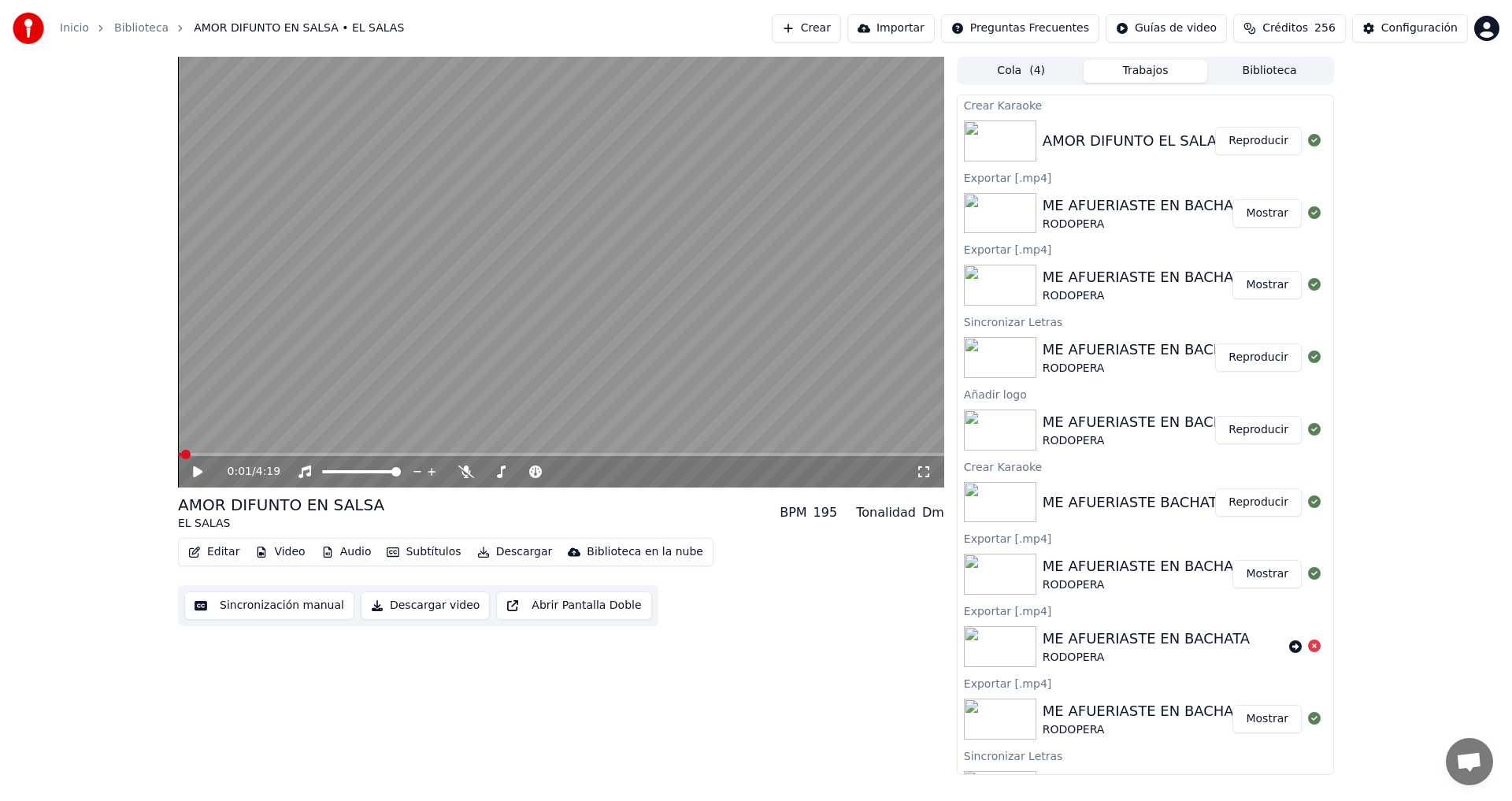
click at [194, 475] on icon at bounding box center [198, 472] width 10 height 11
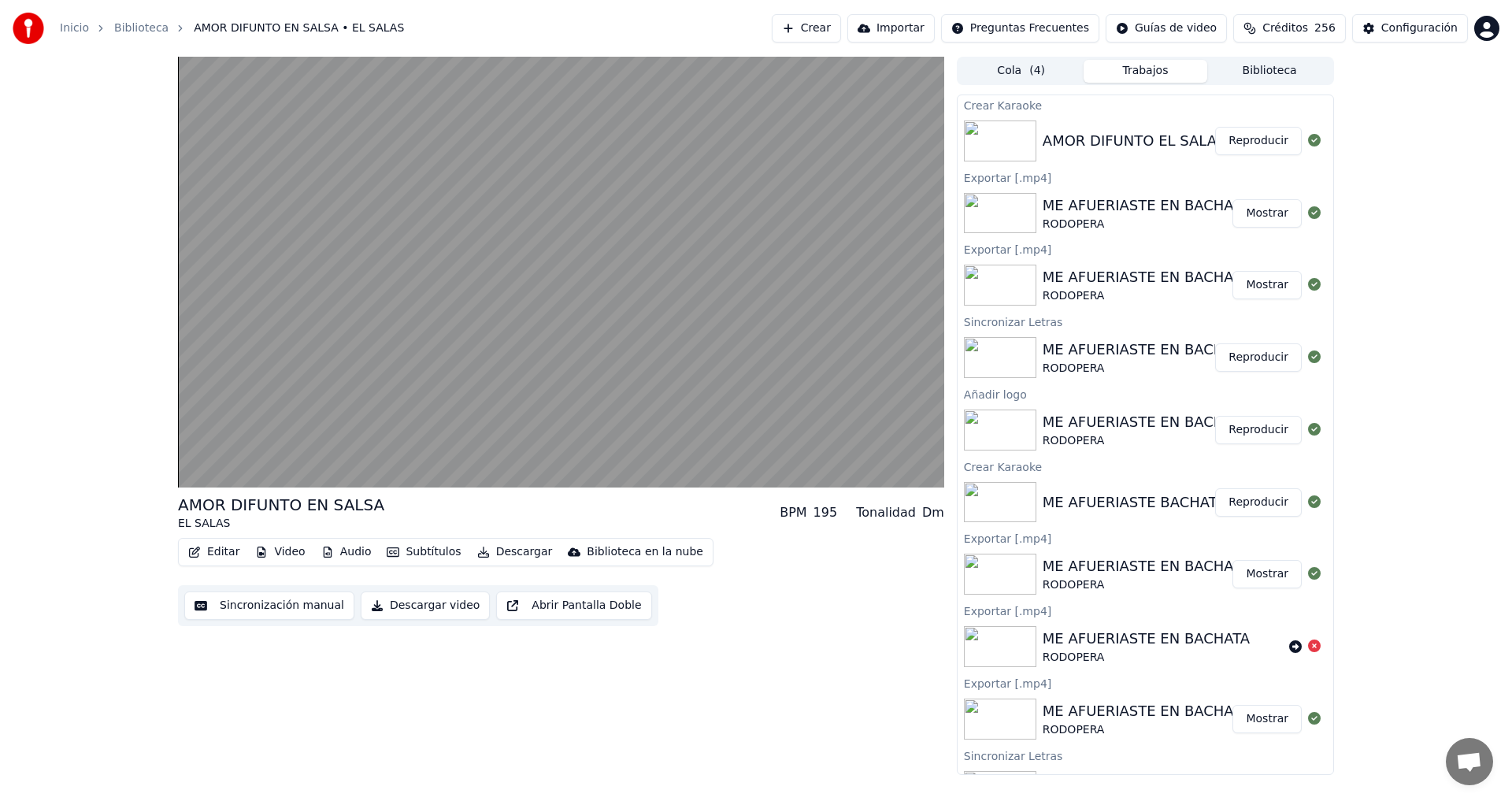
click at [217, 552] on button "Editar" at bounding box center [214, 552] width 64 height 22
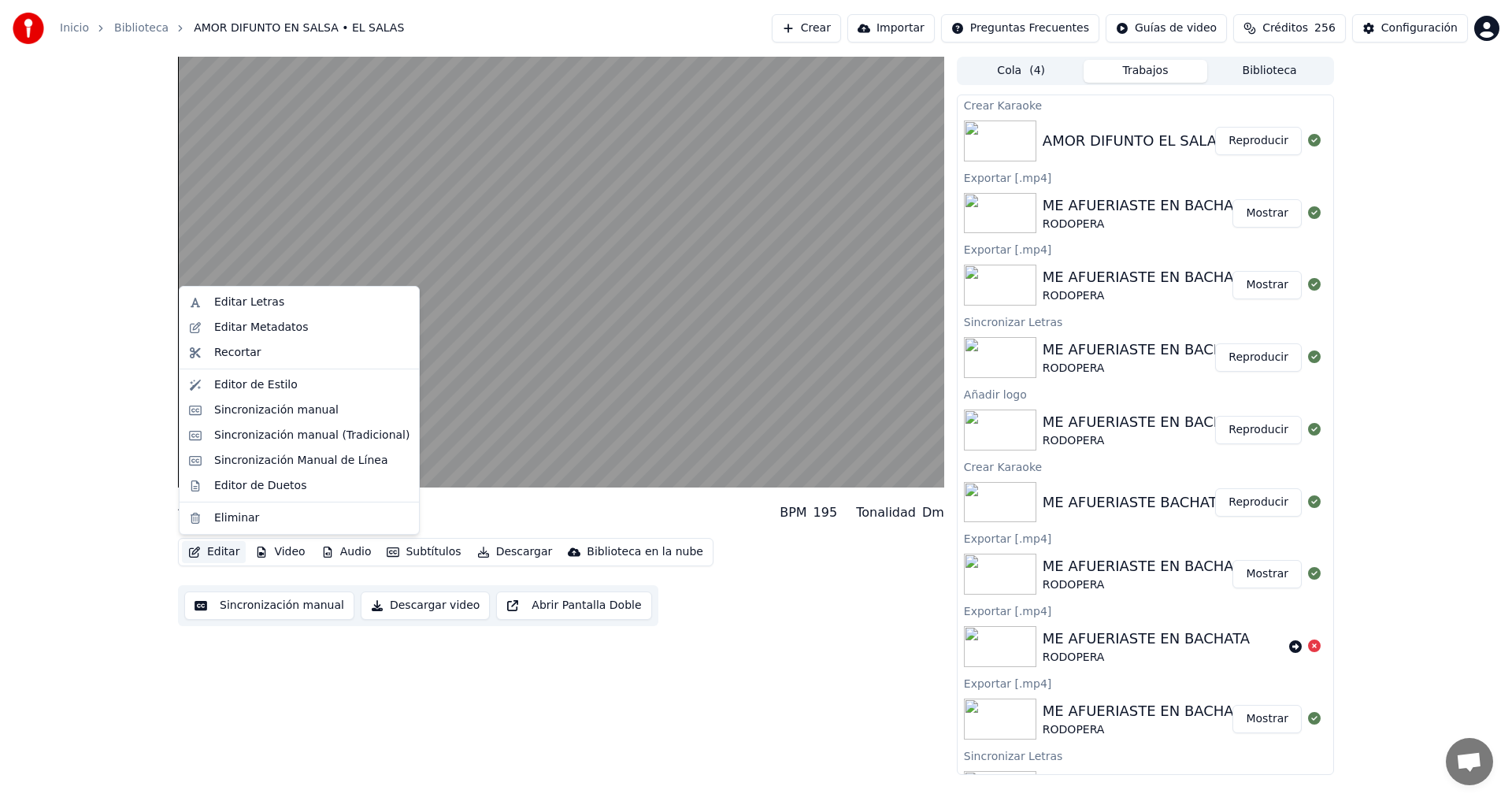
click at [119, 494] on div "AMOR DIFUNTO EN SALSA EL SALAS BPM 195 Tonalidad Dm Editar Video Audio Subtítul…" at bounding box center [756, 416] width 1512 height 718
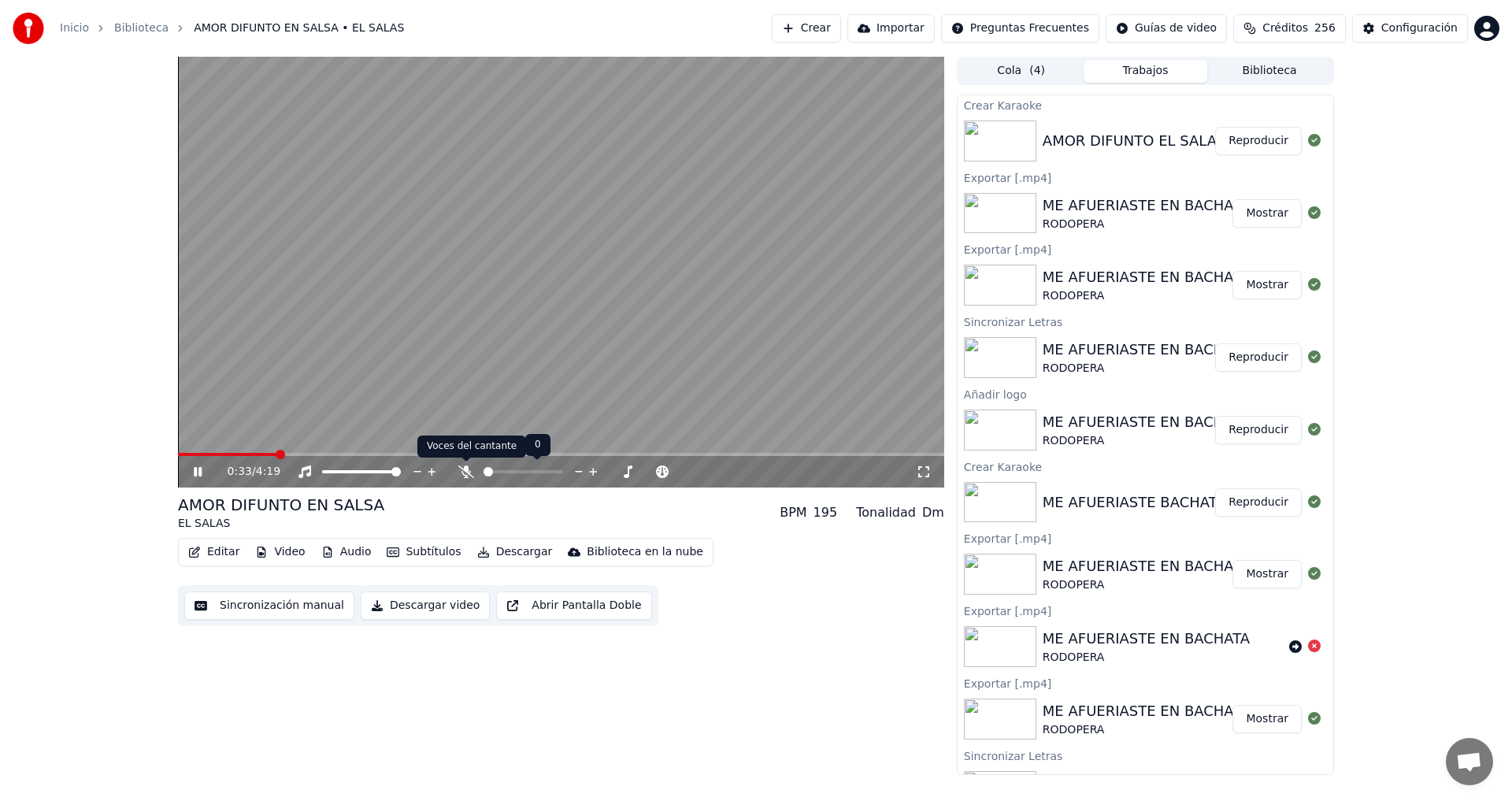
click at [467, 471] on icon at bounding box center [467, 472] width 16 height 12
click at [199, 473] on icon at bounding box center [209, 472] width 37 height 12
click at [924, 472] on icon at bounding box center [923, 472] width 16 height 12
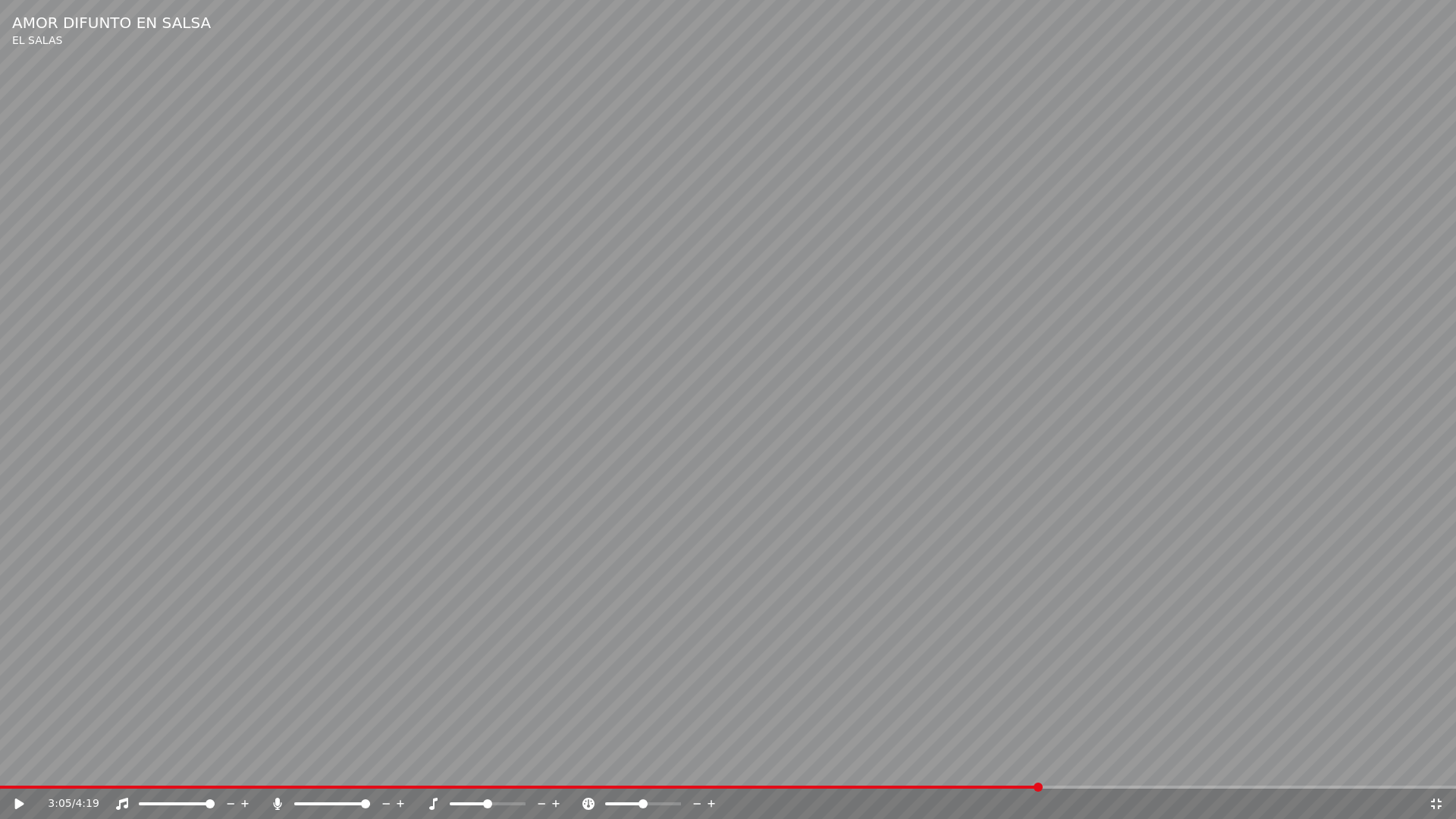
click at [710, 770] on div "3:05 / 4:19" at bounding box center [728, 804] width 1456 height 30
click at [707, 770] on div "3:05 / 4:19" at bounding box center [728, 804] width 1456 height 30
click at [705, 770] on span at bounding box center [353, 787] width 707 height 3
click at [17, 770] on icon at bounding box center [20, 804] width 9 height 10
click at [0, 770] on span at bounding box center [444, 787] width 888 height 3
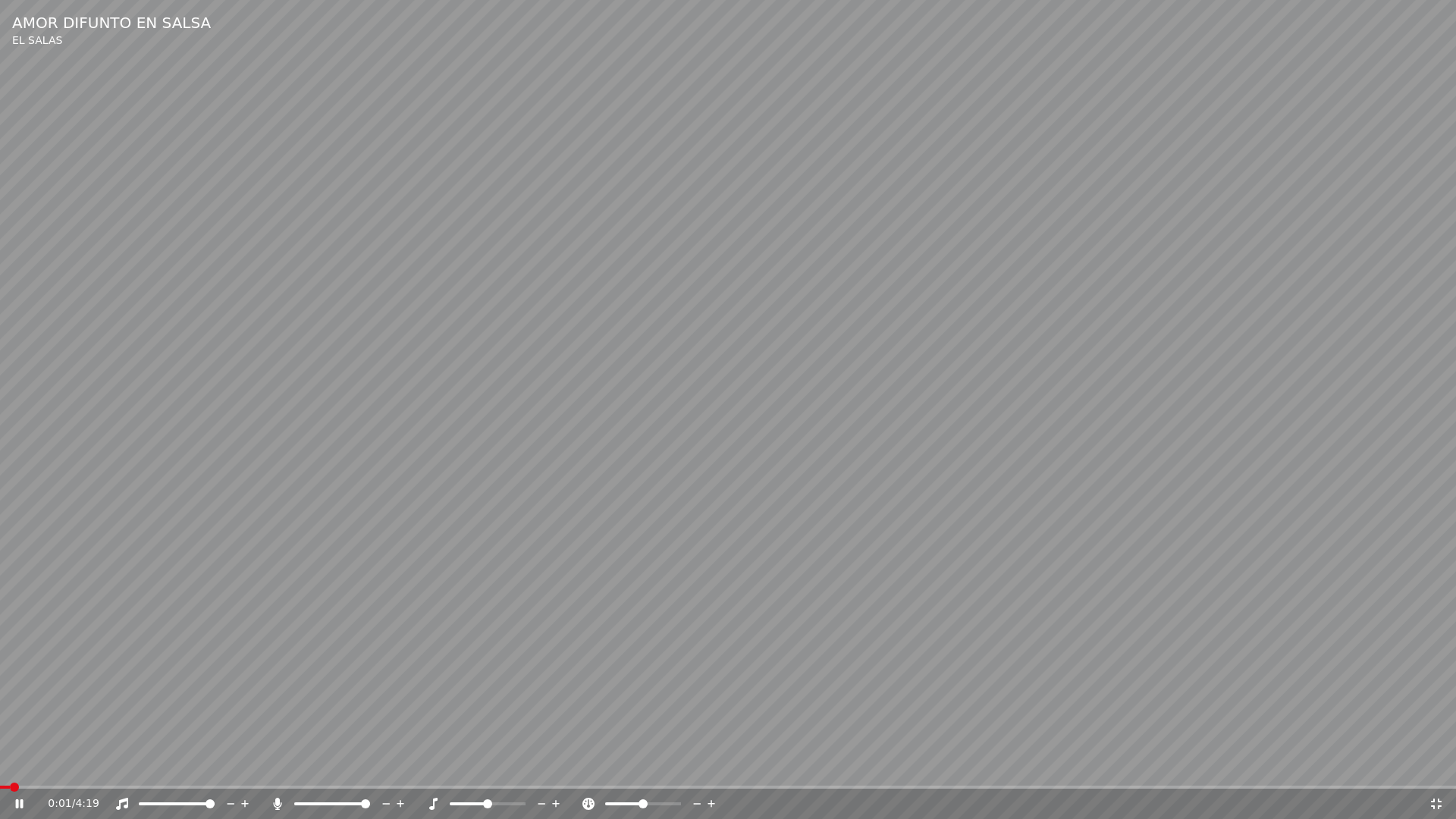
click at [19, 770] on icon at bounding box center [30, 804] width 36 height 12
click at [0, 770] on span at bounding box center [0, 787] width 0 height 3
click at [18, 770] on icon at bounding box center [20, 804] width 9 height 10
click at [0, 770] on span at bounding box center [99, 787] width 200 height 3
click at [23, 770] on icon at bounding box center [30, 804] width 36 height 12
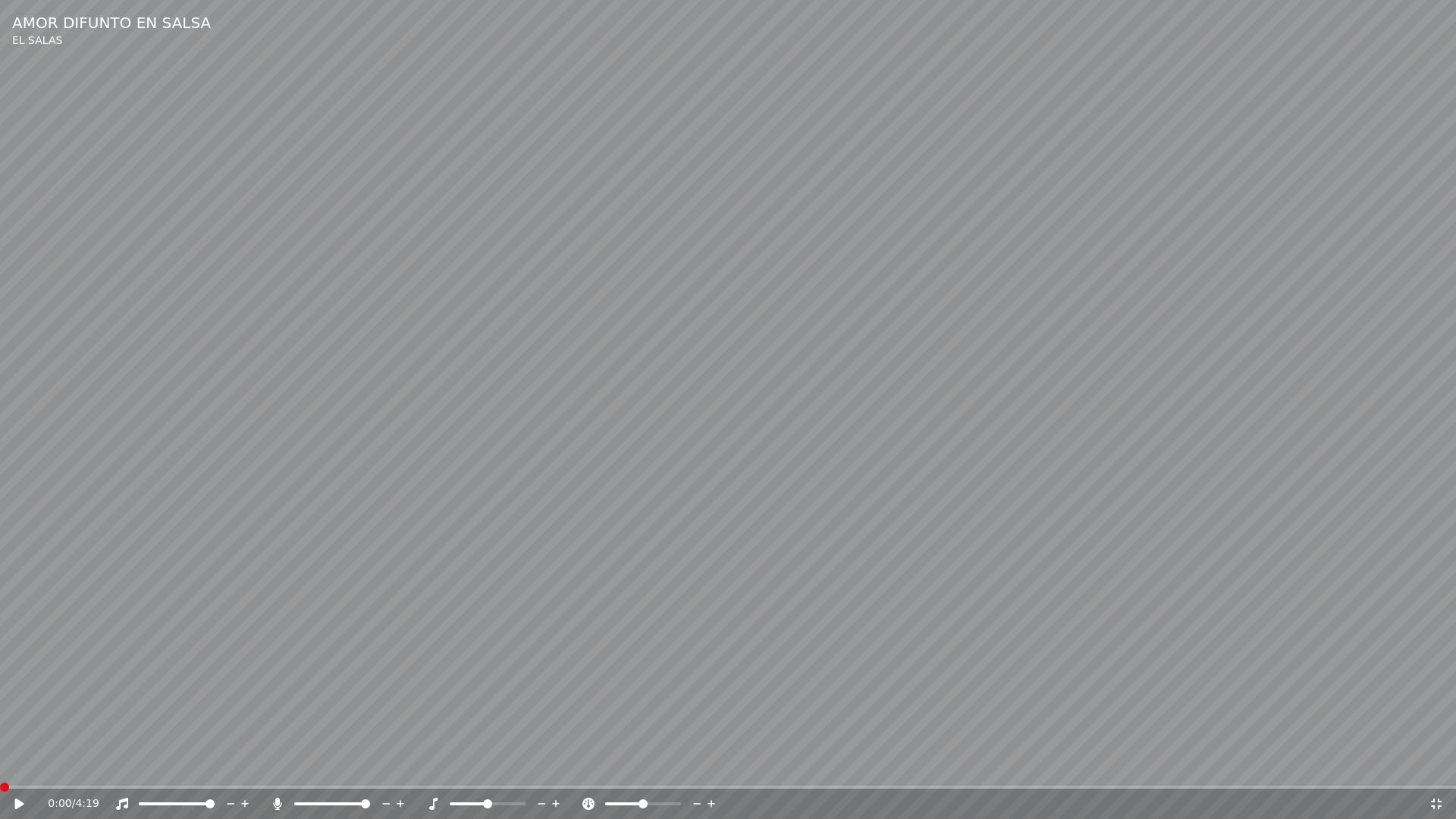
click at [0, 770] on span at bounding box center [0, 787] width 0 height 3
click at [18, 770] on icon at bounding box center [20, 804] width 9 height 10
click at [19, 770] on icon at bounding box center [30, 804] width 36 height 12
click at [3, 770] on span at bounding box center [115, 787] width 231 height 3
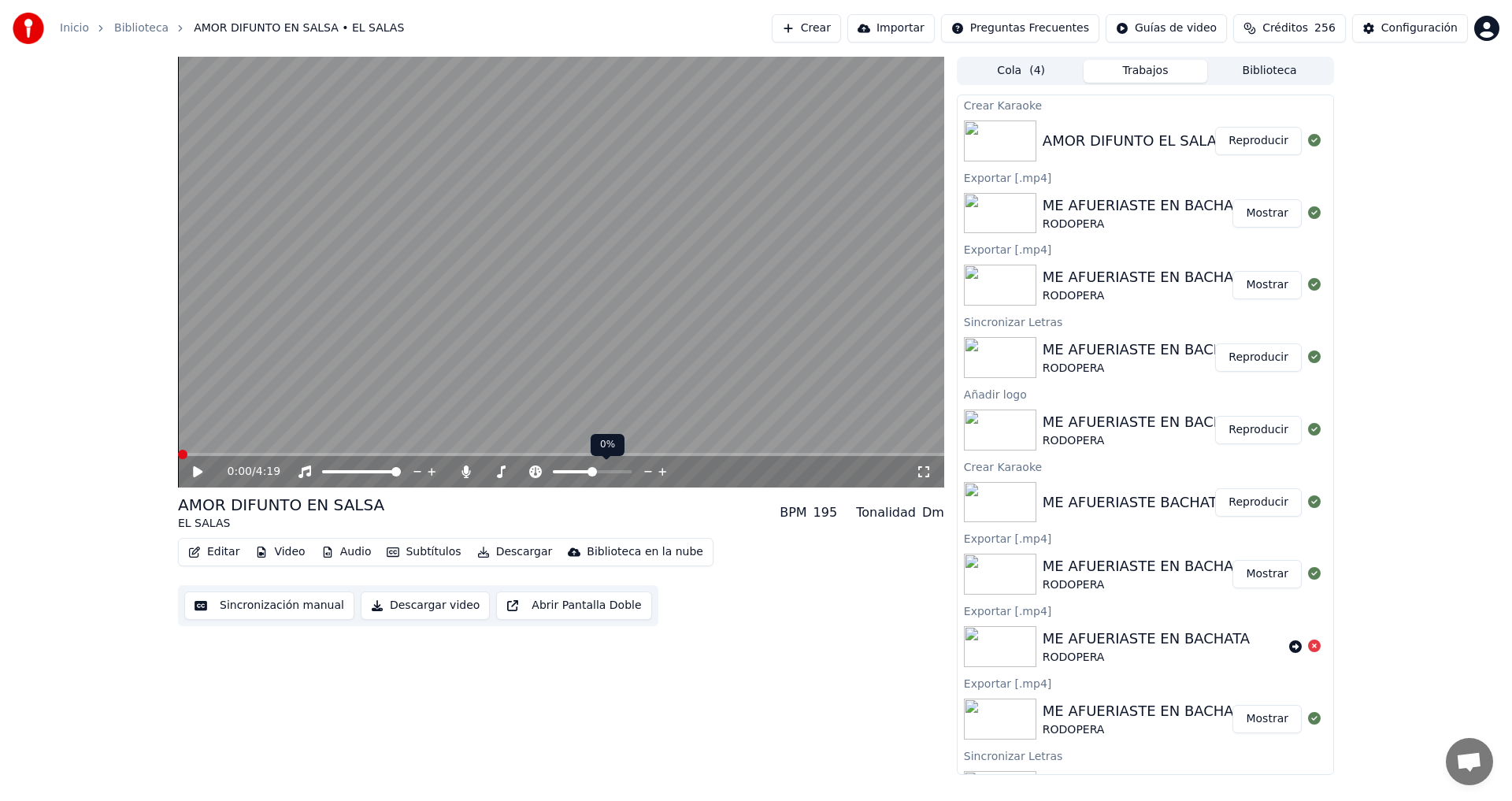
click at [660, 472] on icon at bounding box center [662, 471] width 8 height 8
click at [196, 472] on icon at bounding box center [198, 472] width 10 height 11
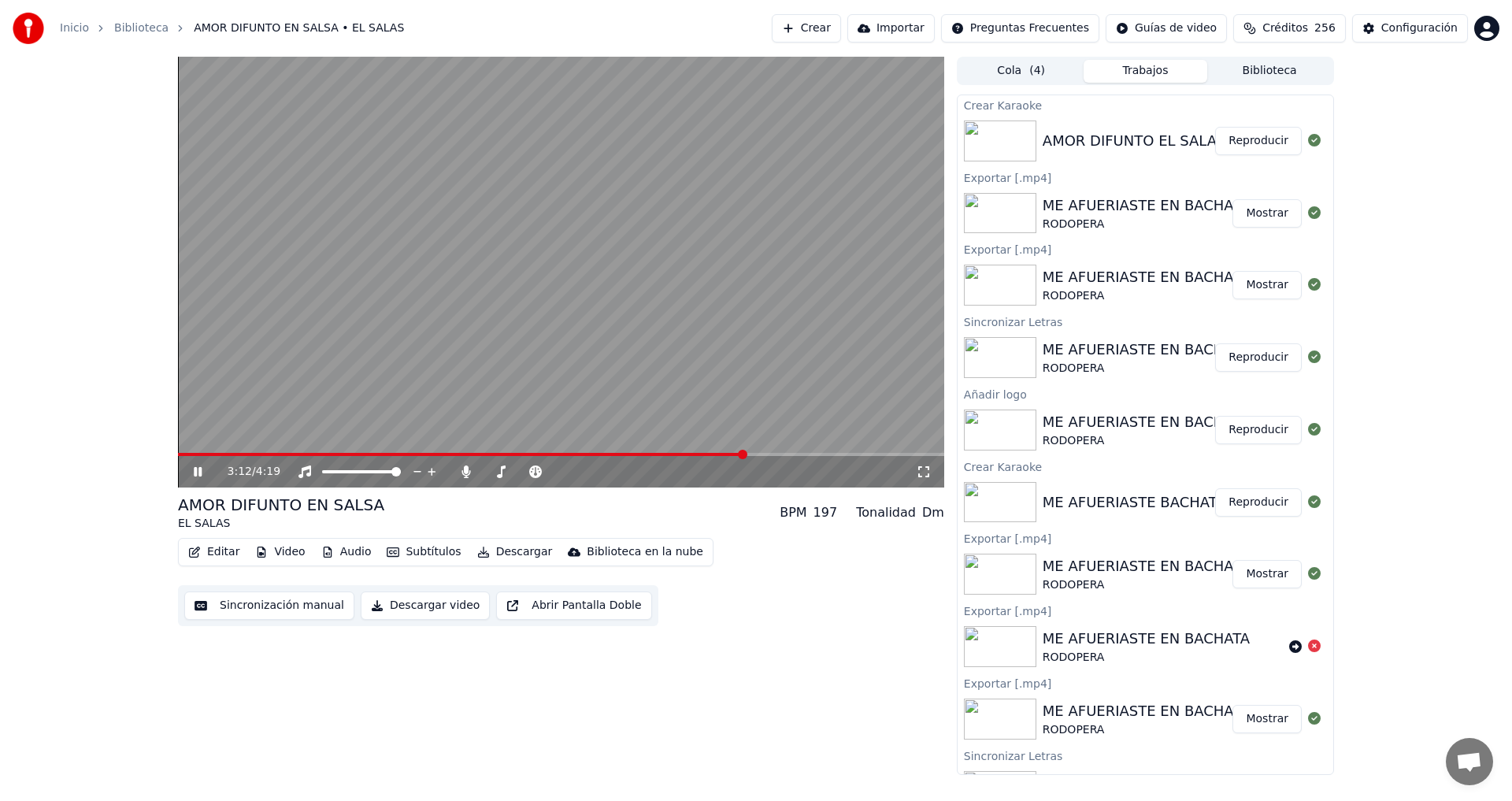
click at [200, 471] on icon at bounding box center [198, 471] width 8 height 10
click at [181, 452] on video at bounding box center [561, 273] width 766 height 431
click at [181, 454] on span at bounding box center [180, 454] width 4 height 4
click at [178, 453] on span at bounding box center [183, 454] width 10 height 10
click at [192, 479] on div "0:00 / 4:19" at bounding box center [561, 472] width 753 height 16
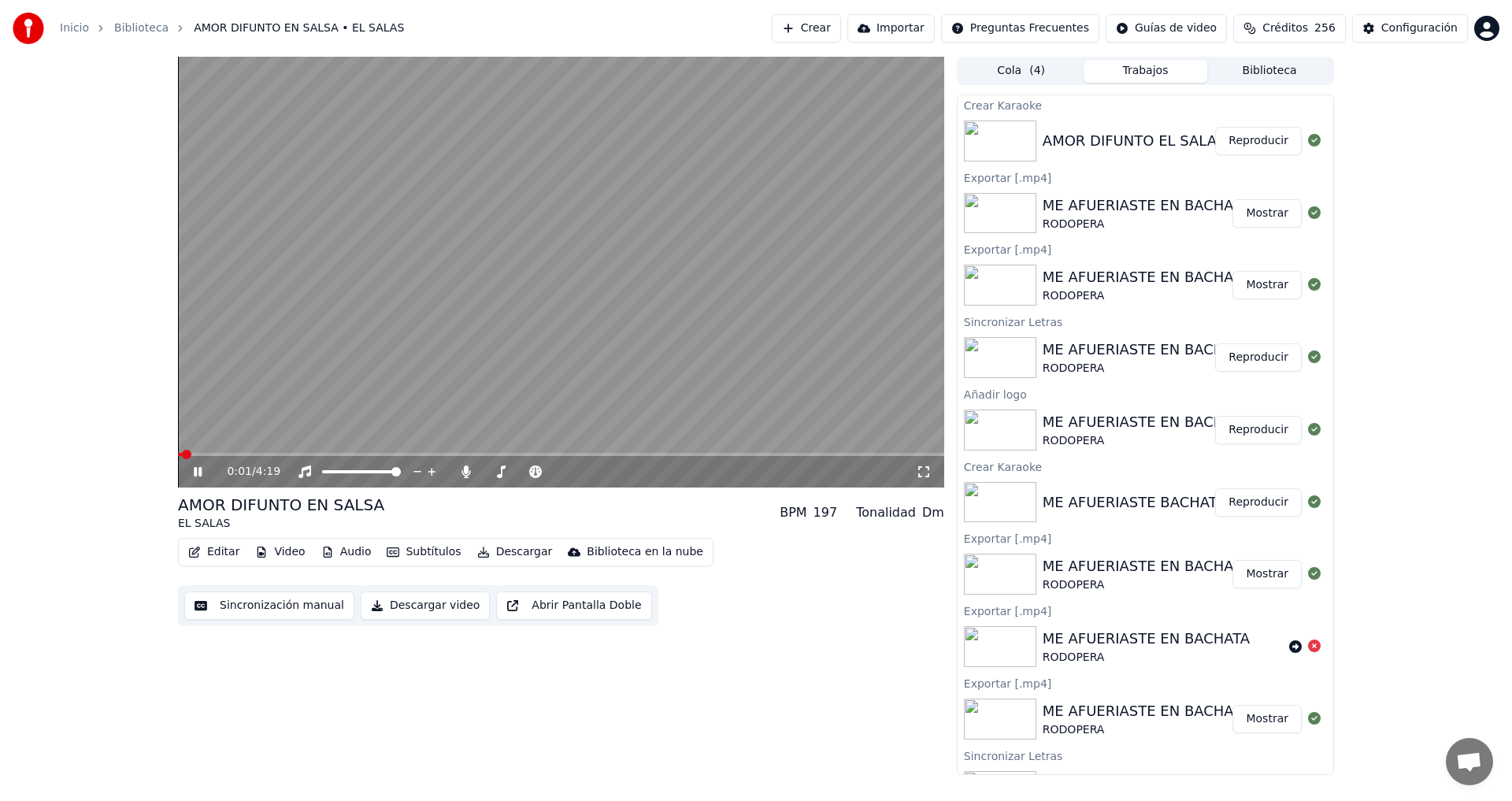
click at [200, 466] on icon at bounding box center [209, 472] width 37 height 12
click at [180, 454] on span at bounding box center [180, 454] width 4 height 4
click at [193, 468] on icon at bounding box center [209, 472] width 37 height 12
click at [923, 471] on icon at bounding box center [923, 472] width 16 height 12
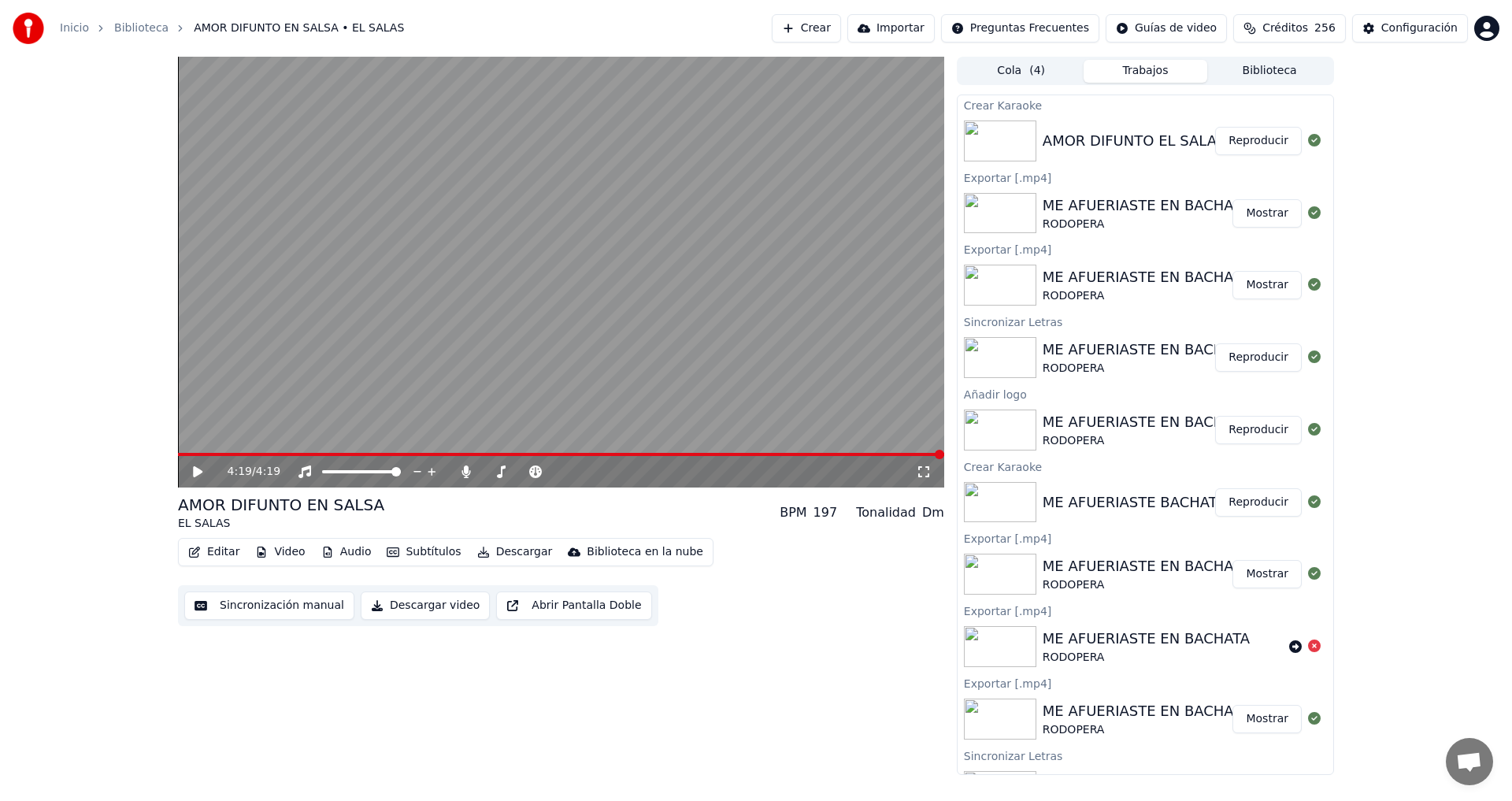
click at [181, 453] on span at bounding box center [561, 454] width 766 height 4
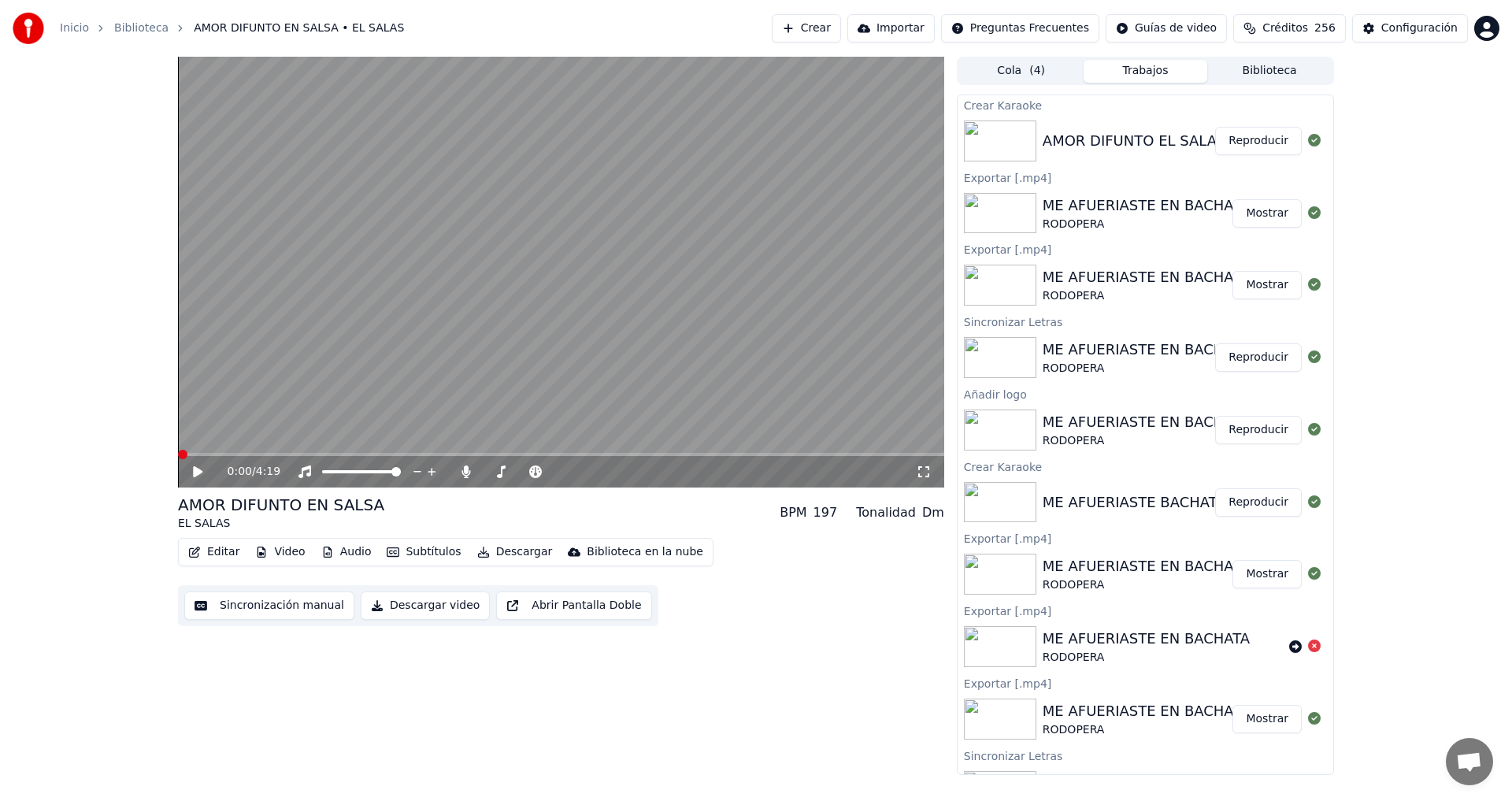
click at [178, 454] on span at bounding box center [183, 454] width 10 height 10
click at [661, 472] on icon at bounding box center [662, 471] width 8 height 8
click at [648, 472] on icon at bounding box center [647, 472] width 8 height 2
click at [663, 470] on icon at bounding box center [662, 471] width 8 height 8
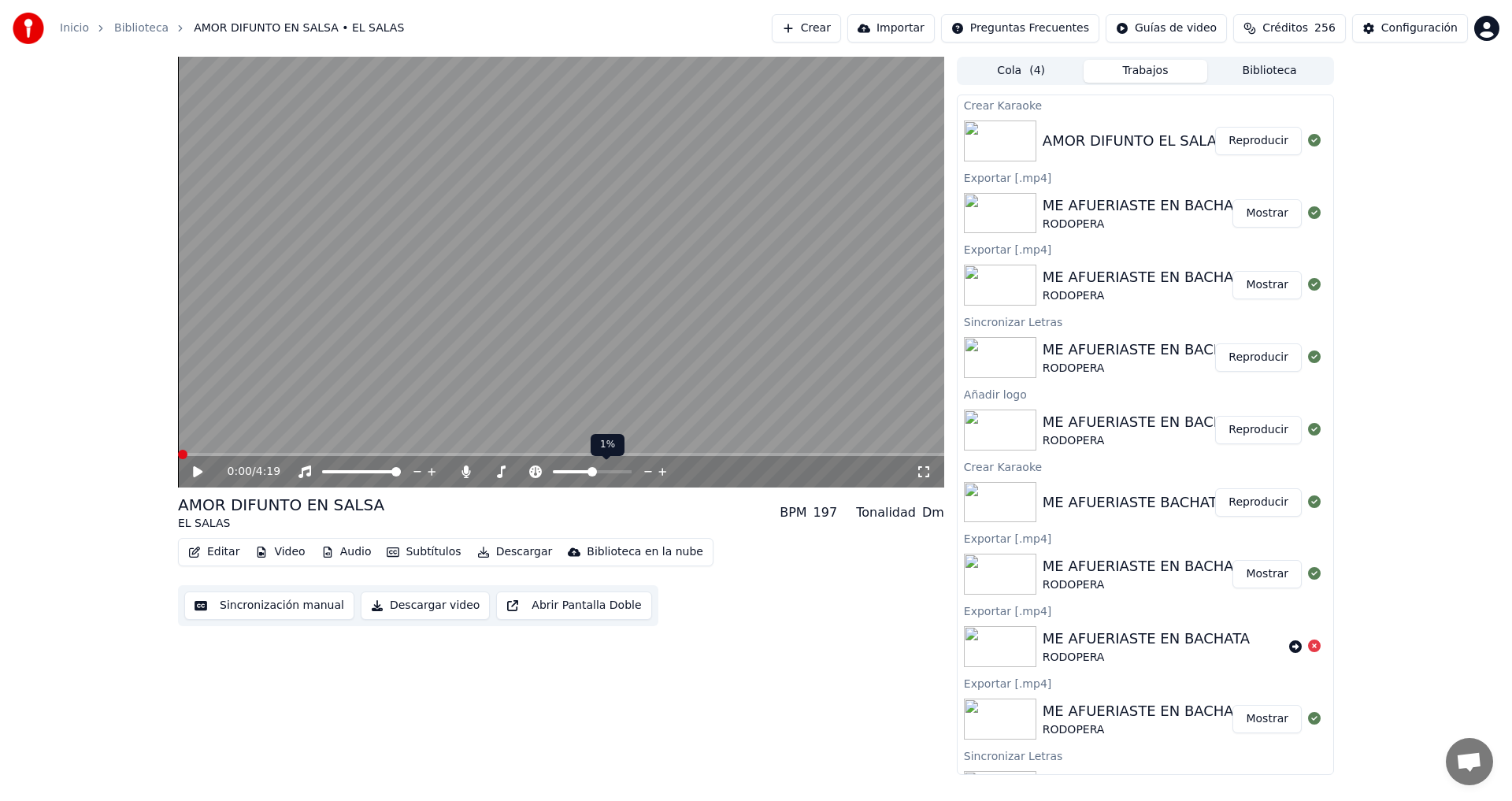
click at [646, 472] on icon at bounding box center [647, 472] width 8 height 2
click at [925, 470] on icon at bounding box center [923, 472] width 16 height 12
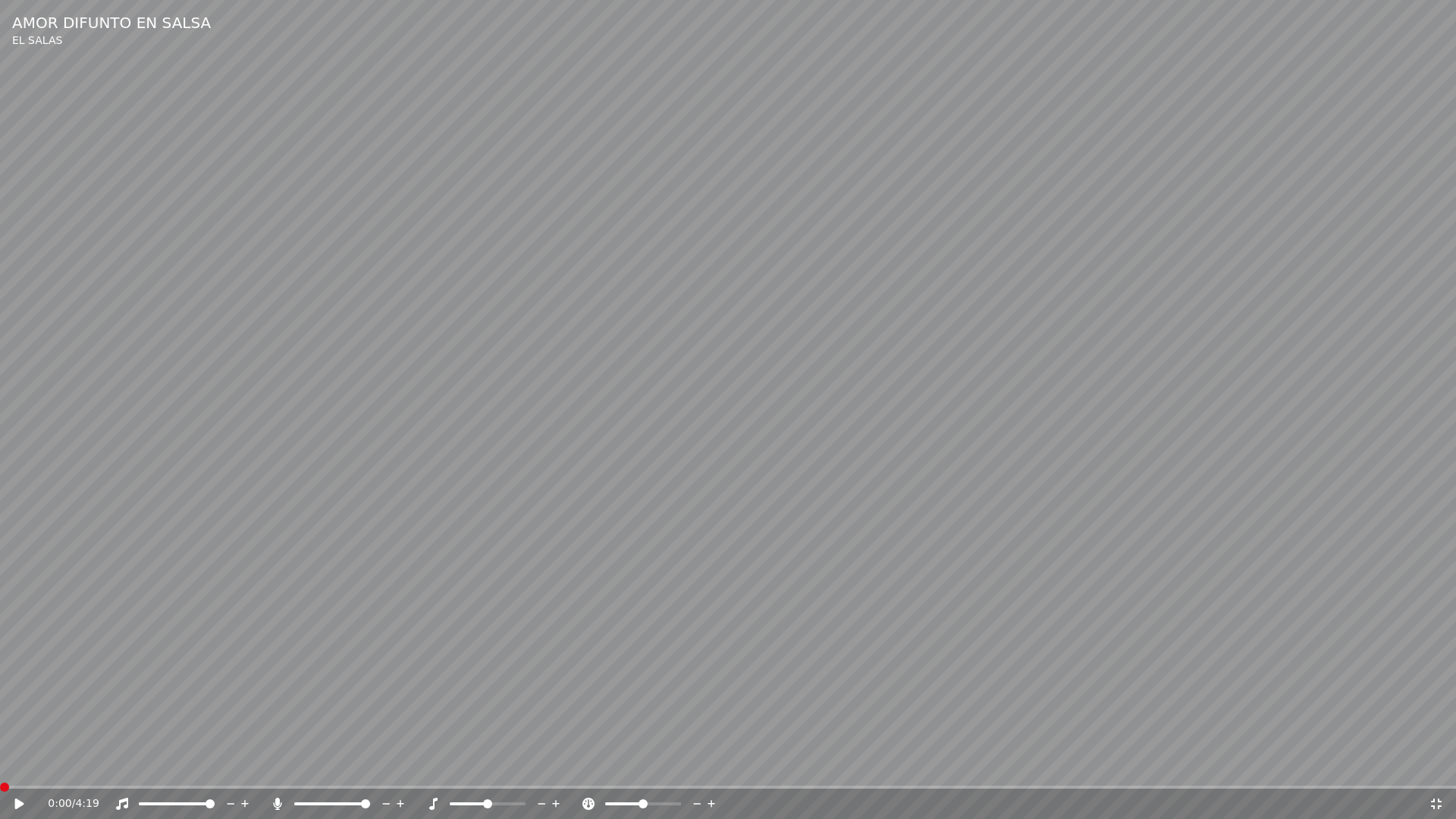
click at [16, 770] on icon at bounding box center [20, 804] width 9 height 10
click at [653, 770] on span at bounding box center [643, 804] width 75 height 3
click at [648, 770] on span at bounding box center [653, 804] width 9 height 9
click at [646, 770] on div at bounding box center [657, 804] width 122 height 15
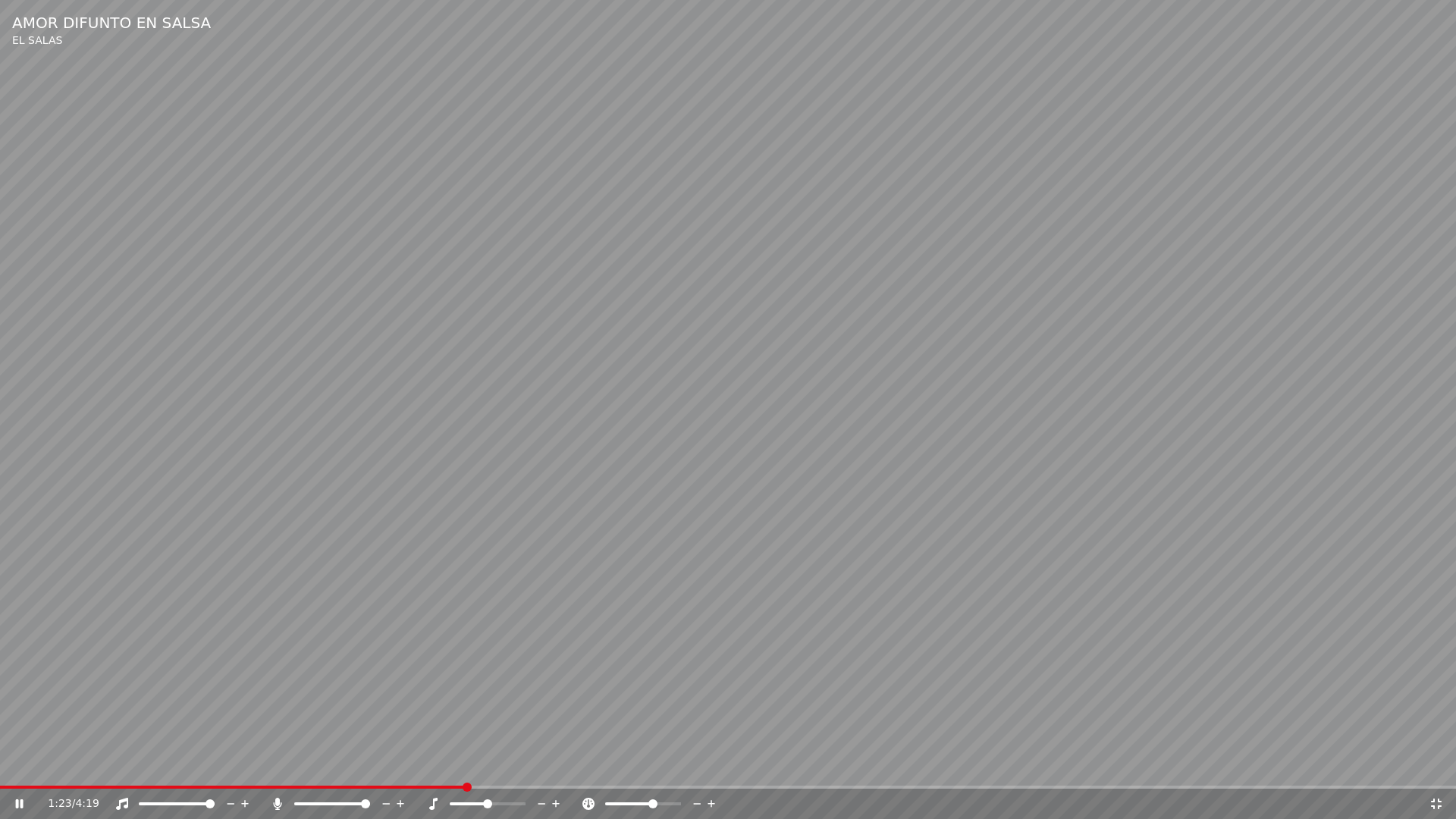
click at [19, 770] on icon at bounding box center [30, 804] width 36 height 12
click at [646, 770] on span at bounding box center [629, 804] width 49 height 3
click at [653, 770] on span at bounding box center [643, 804] width 75 height 3
click at [646, 770] on span at bounding box center [629, 804] width 49 height 3
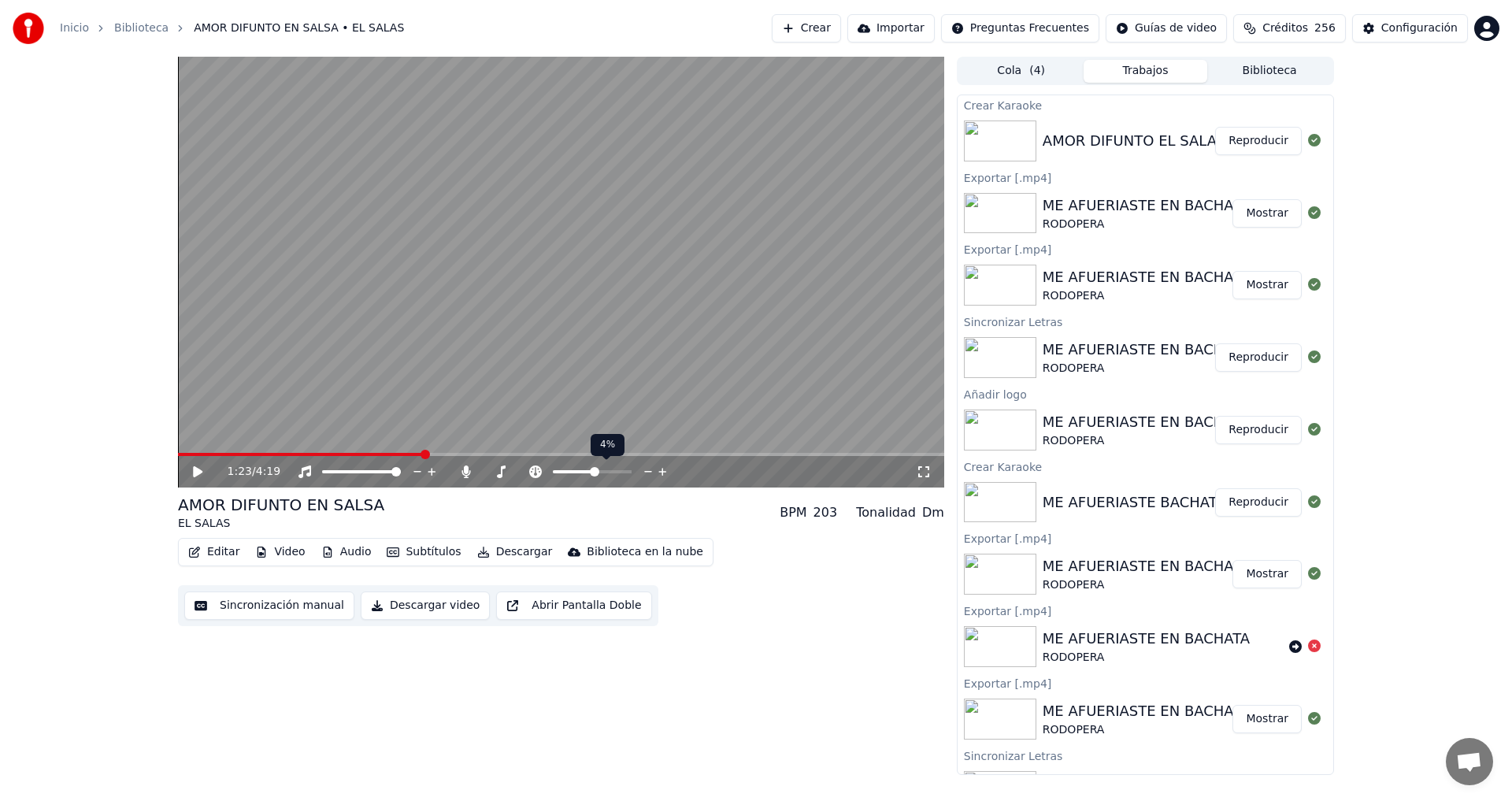
click at [648, 473] on icon at bounding box center [648, 472] width 15 height 16
click at [647, 473] on icon at bounding box center [648, 472] width 15 height 16
click at [659, 470] on icon at bounding box center [663, 472] width 15 height 16
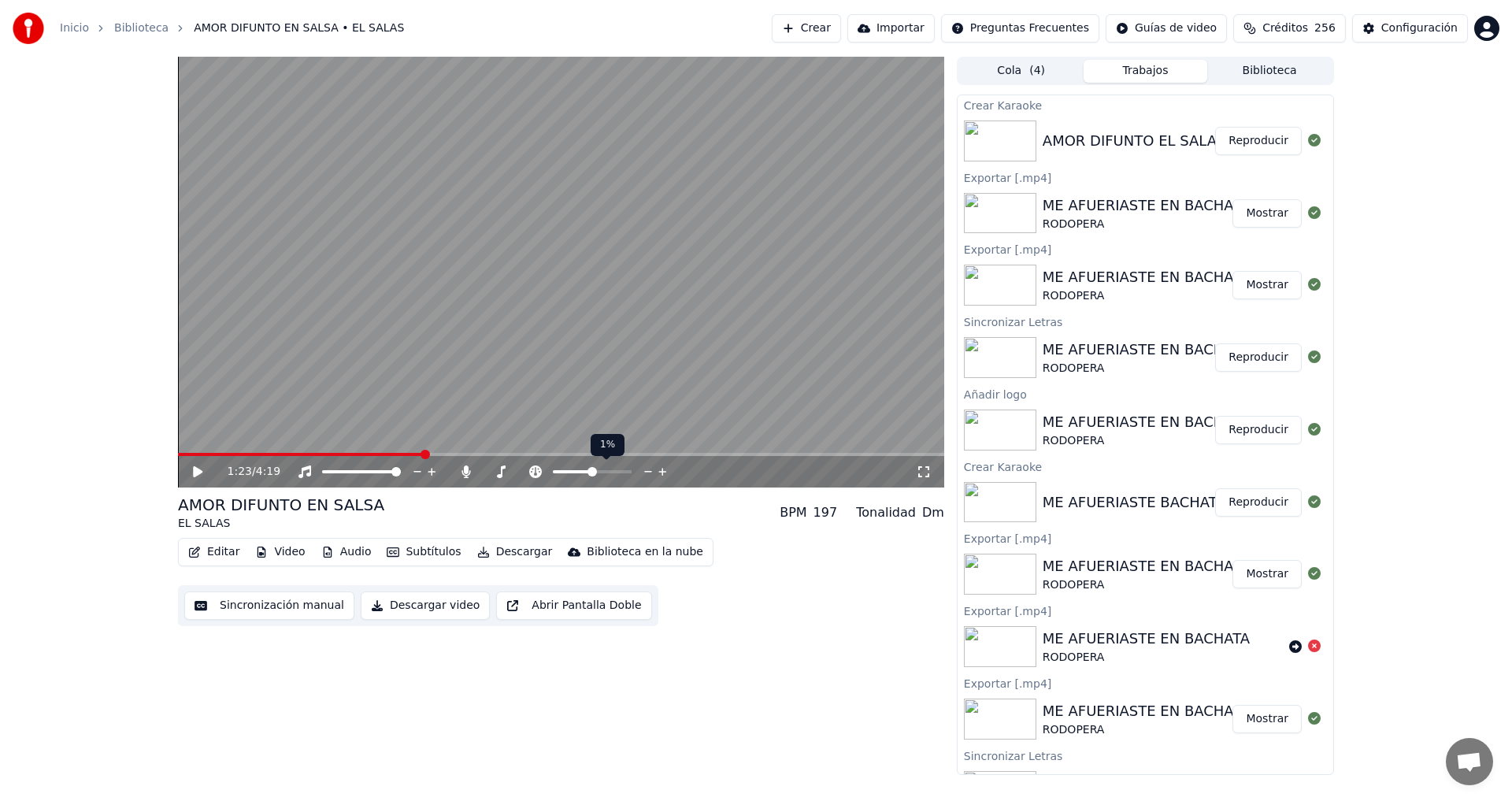
click at [659, 470] on icon at bounding box center [663, 472] width 15 height 16
click at [661, 471] on icon at bounding box center [663, 472] width 15 height 16
click at [180, 453] on span at bounding box center [301, 454] width 246 height 4
click at [1404, 616] on div "0:01 / 4:19 AMOR DIFUNTO EN SALSA EL SALAS BPM 201 Tonalidad Dm Editar Video Au…" at bounding box center [756, 416] width 1512 height 718
click at [185, 453] on span at bounding box center [185, 454] width 10 height 10
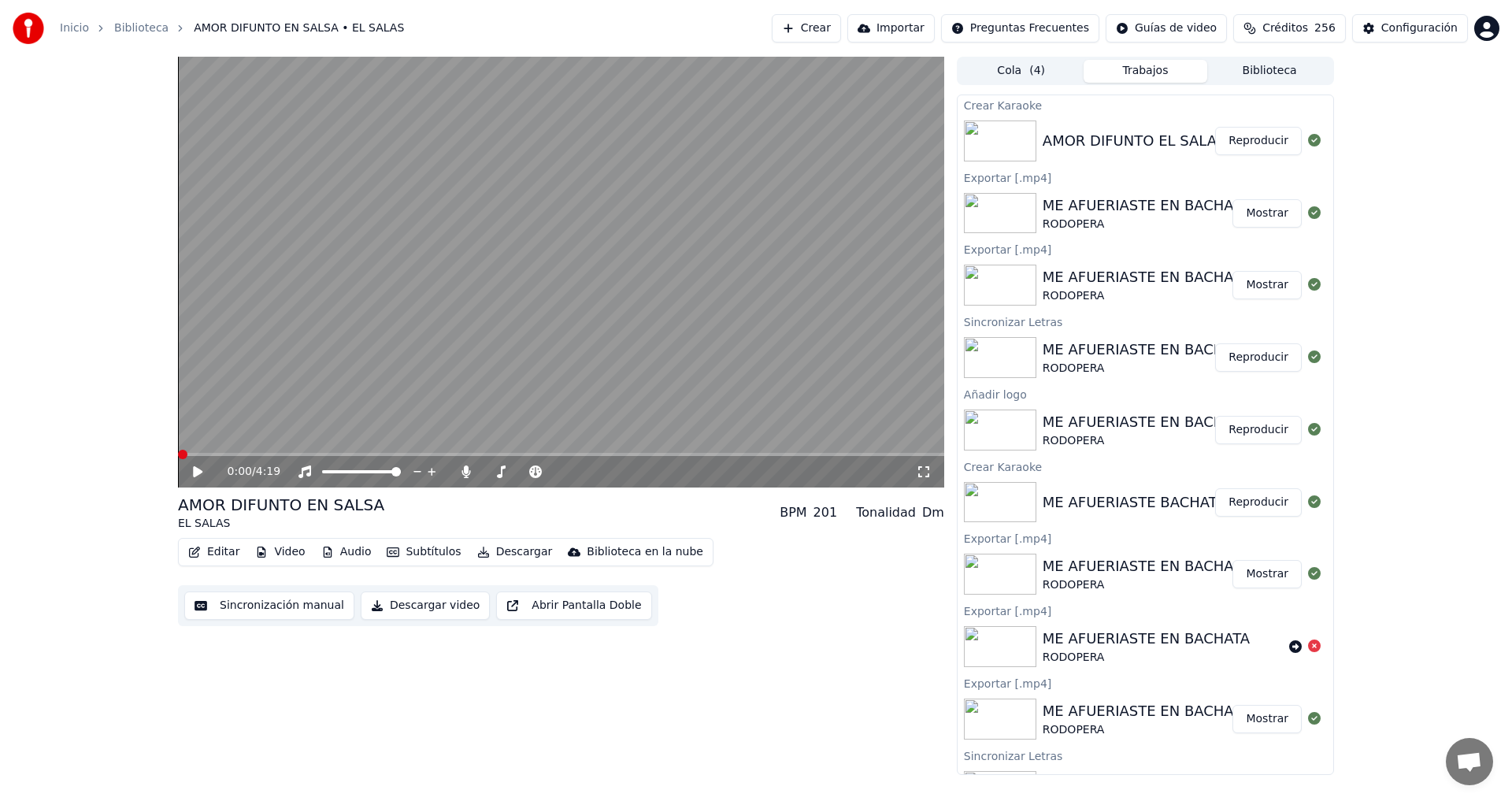
click at [178, 453] on span at bounding box center [183, 454] width 10 height 10
click at [194, 471] on icon at bounding box center [198, 472] width 10 height 11
click at [925, 473] on icon at bounding box center [923, 472] width 16 height 12
